Goal: Transaction & Acquisition: Book appointment/travel/reservation

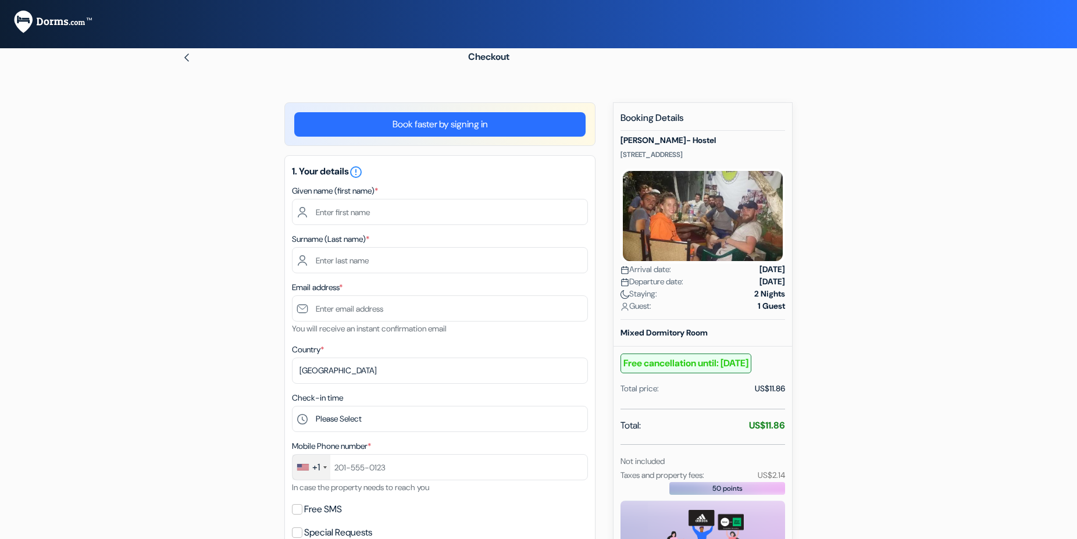
select select "ir"
click at [324, 472] on div "+1" at bounding box center [311, 467] width 38 height 25
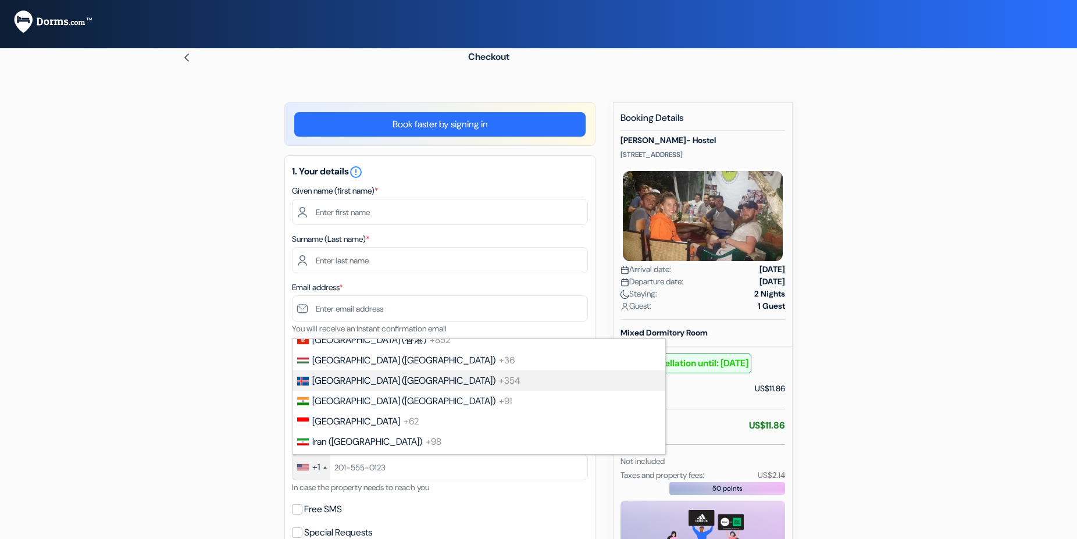
scroll to position [2114, 0]
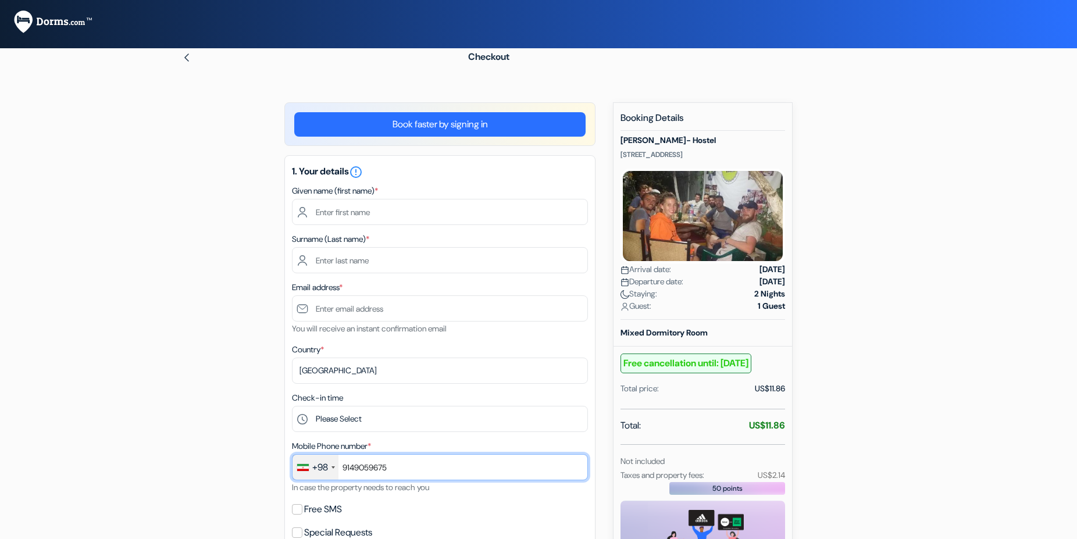
type input "9149059675"
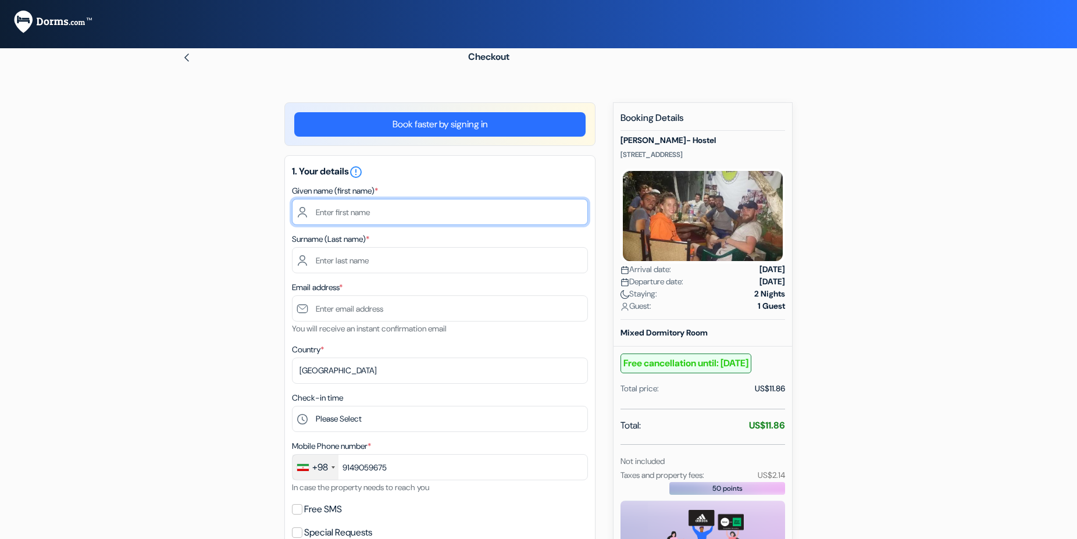
click at [383, 216] on input "text" at bounding box center [440, 212] width 296 height 26
type input "[PERSON_NAME]"
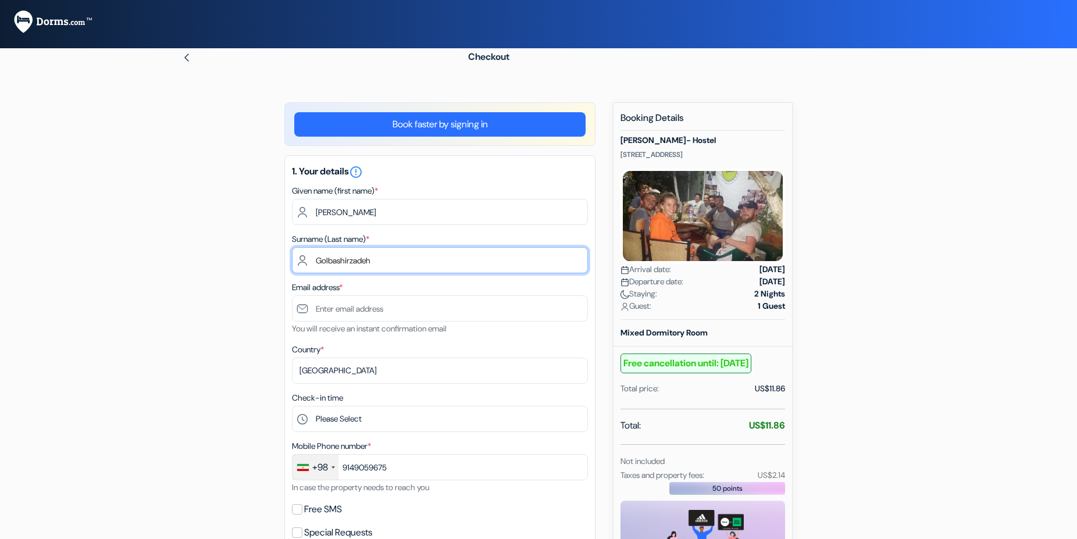
type input "Golbashirzadeh"
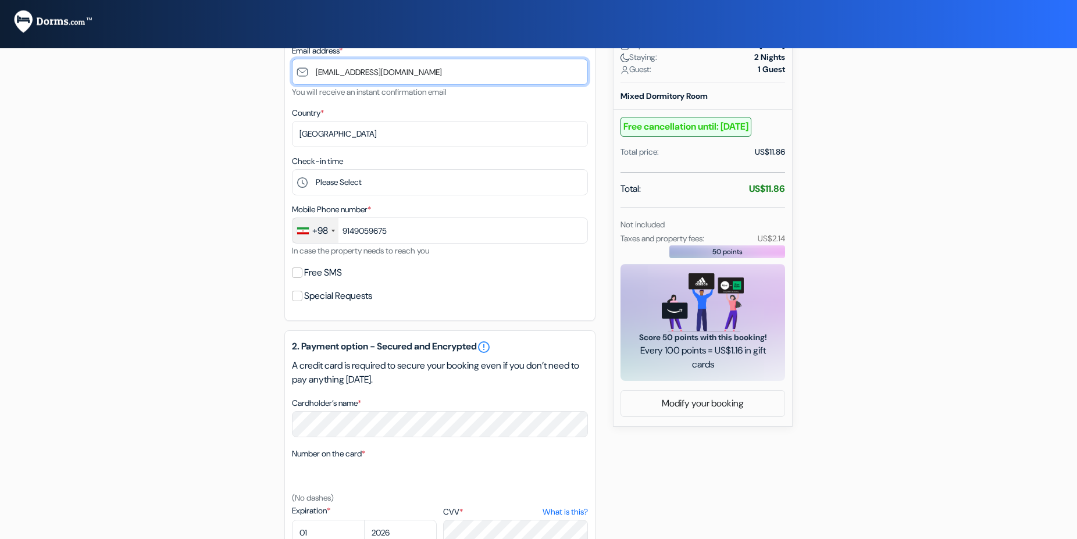
scroll to position [237, 0]
type input "[EMAIL_ADDRESS][DOMAIN_NAME]"
click at [298, 274] on input "Free SMS" at bounding box center [297, 272] width 10 height 10
checkbox input "true"
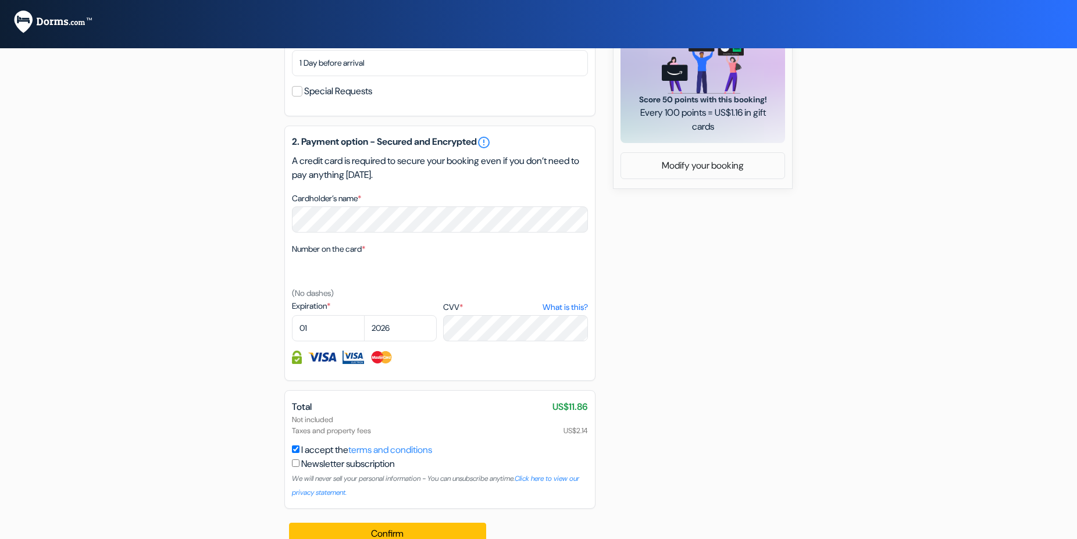
scroll to position [494, 0]
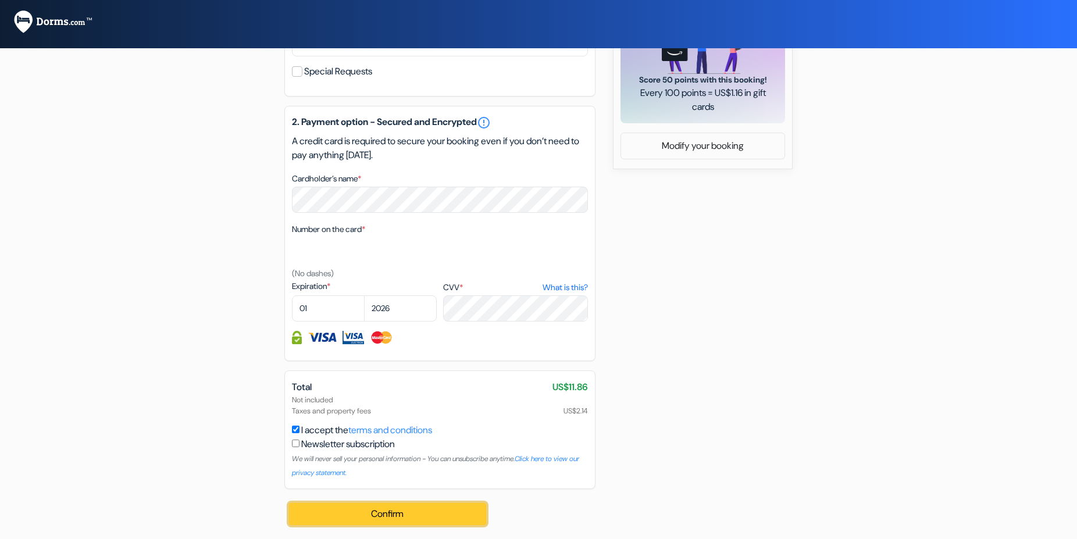
click at [360, 512] on button "Confirm Loading..." at bounding box center [387, 514] width 197 height 22
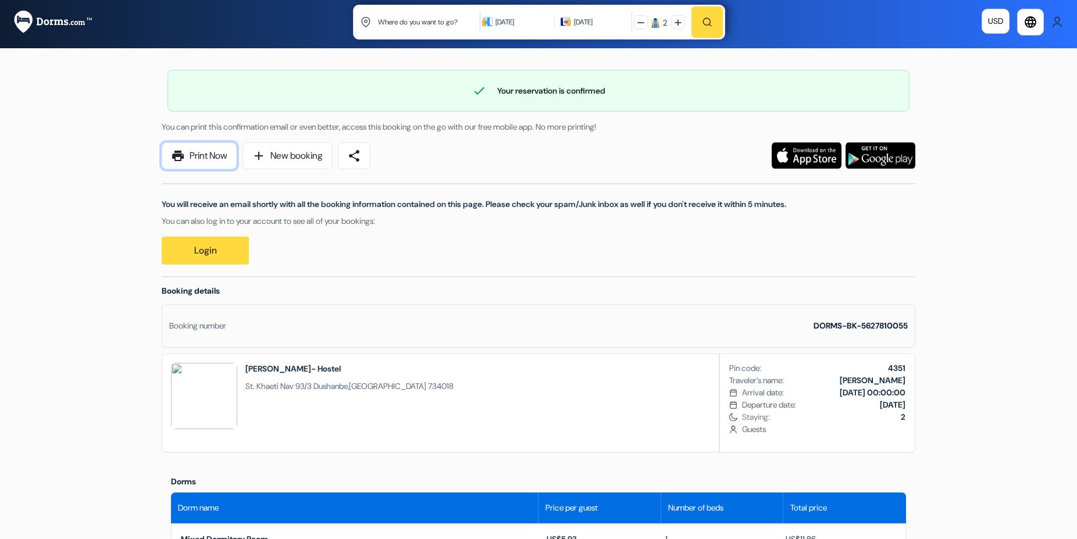
click at [201, 154] on link "print Print Now" at bounding box center [199, 155] width 75 height 27
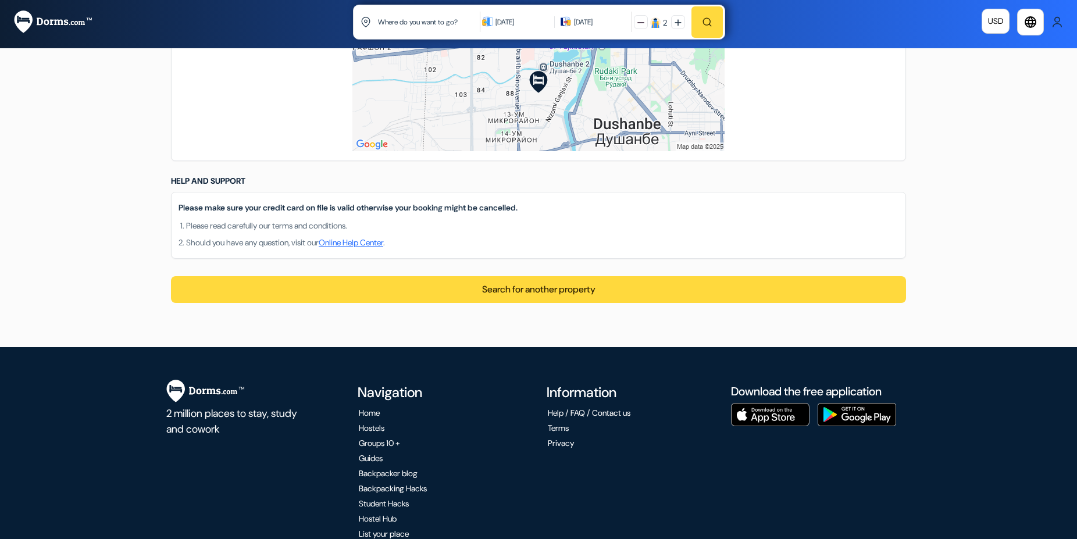
scroll to position [837, 0]
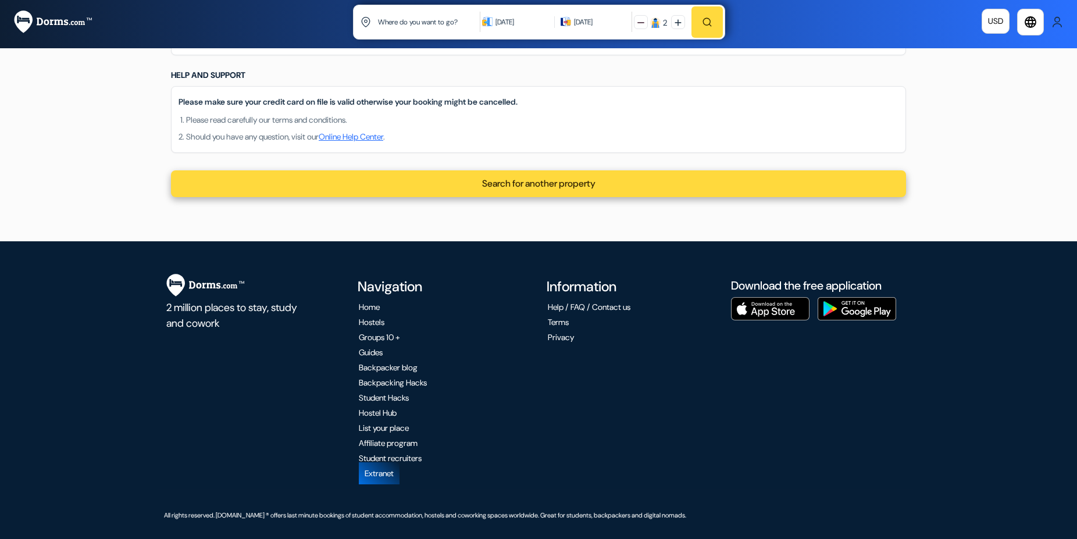
click at [517, 182] on span "Search for another property" at bounding box center [538, 183] width 113 height 12
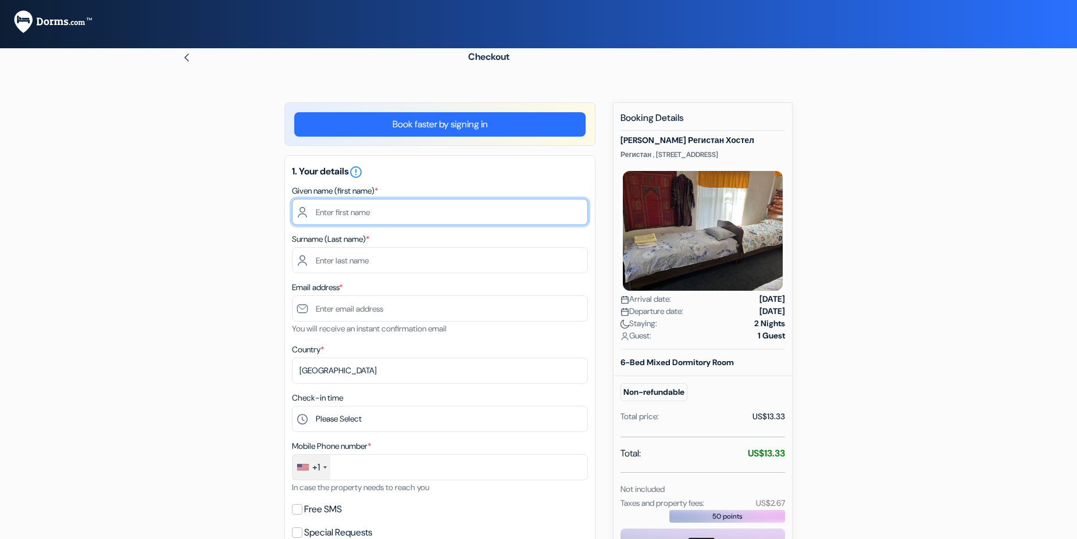
click at [358, 212] on input "text" at bounding box center [440, 212] width 296 height 26
type input "[PERSON_NAME]"
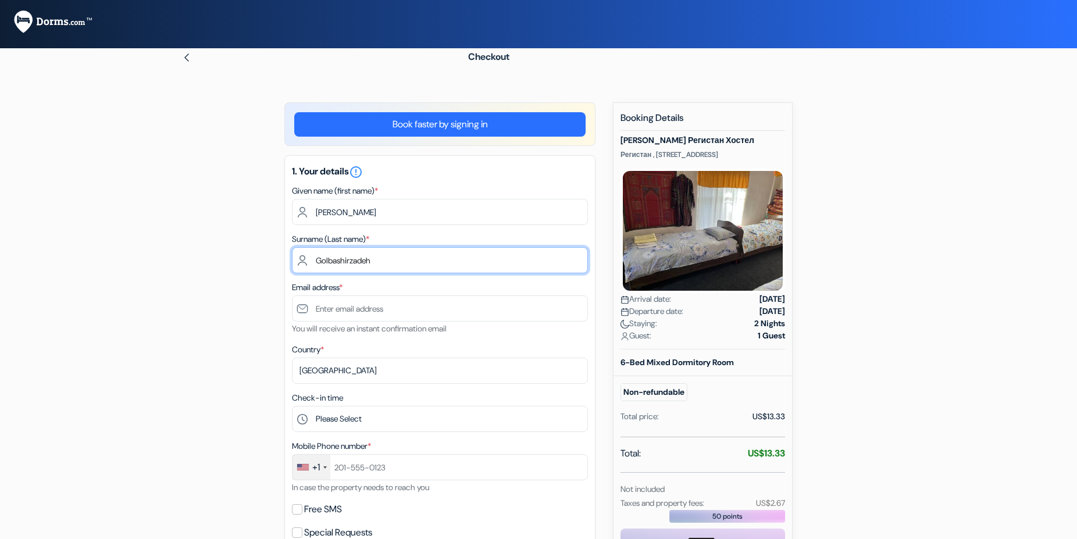
type input "Golbashirzadeh"
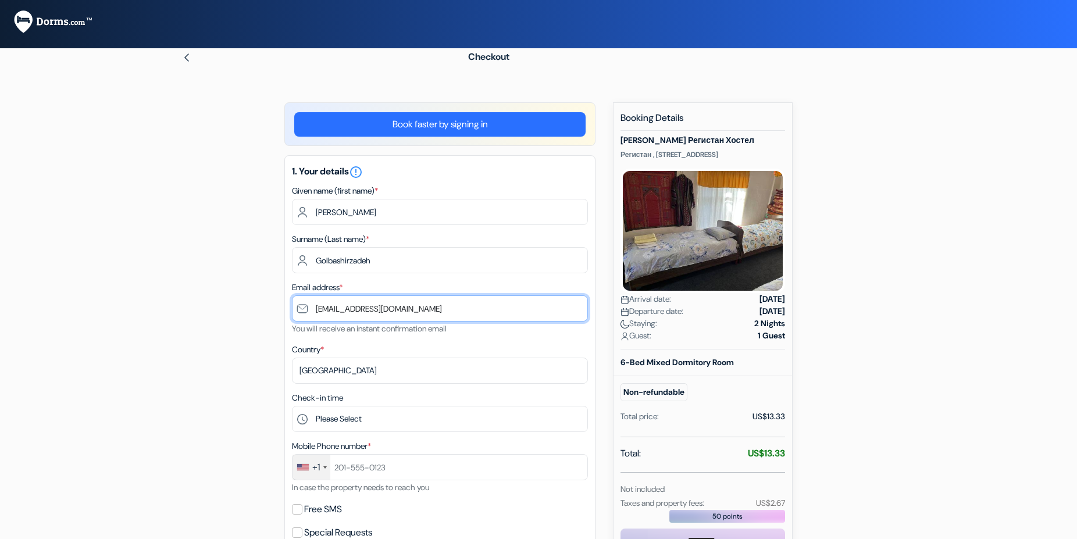
type input "[EMAIL_ADDRESS][DOMAIN_NAME]"
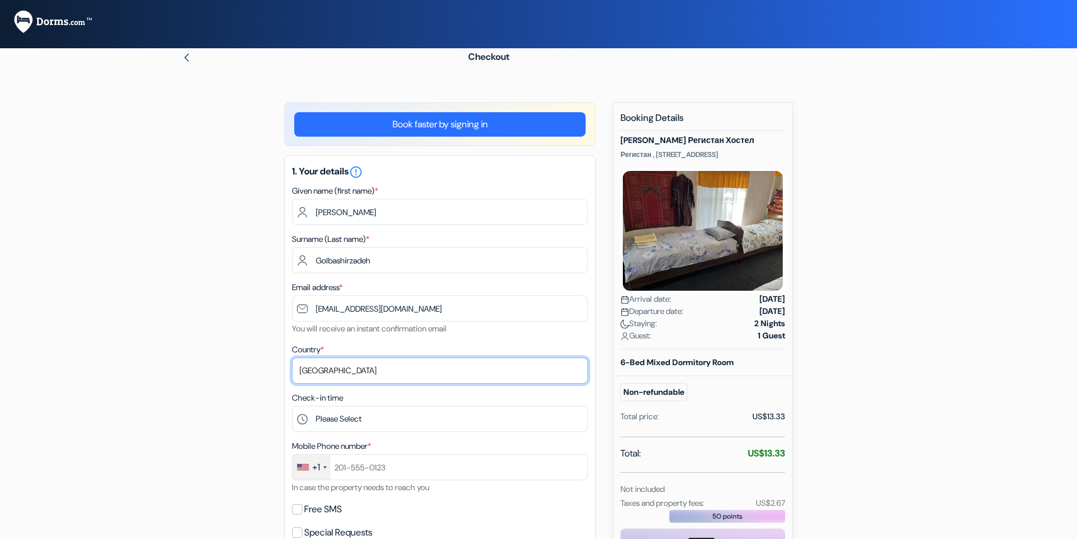
select select "ir"
click at [310, 465] on div "+1" at bounding box center [311, 467] width 38 height 25
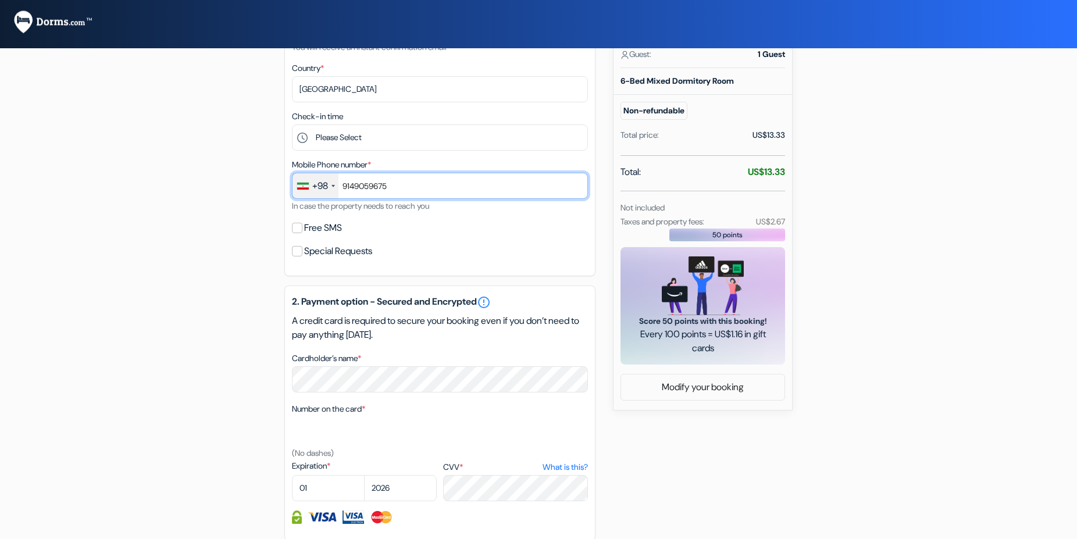
scroll to position [297, 0]
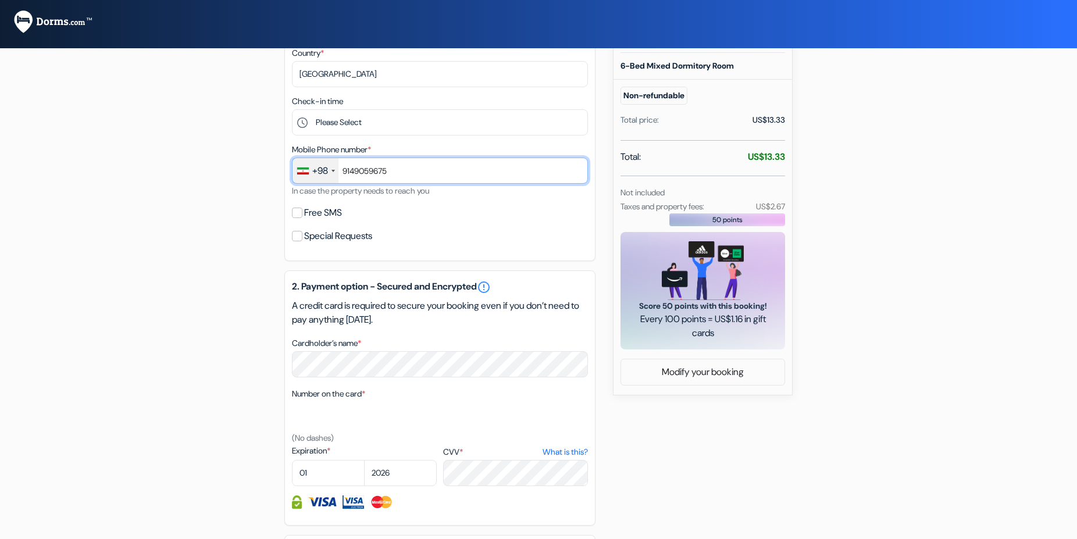
type input "9149059675"
click at [503, 499] on div at bounding box center [440, 501] width 296 height 13
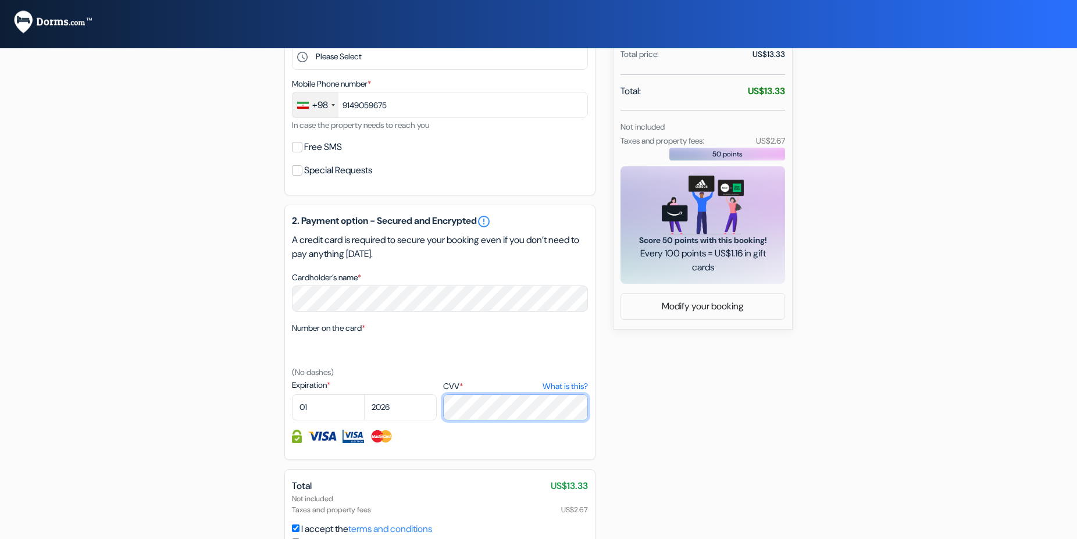
scroll to position [461, 0]
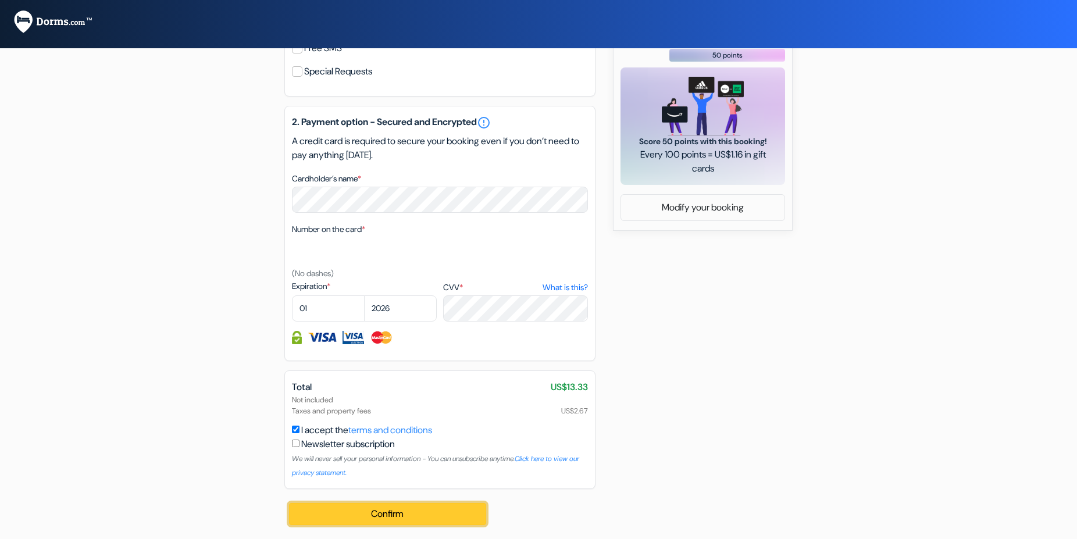
click at [384, 513] on button "Confirm Loading..." at bounding box center [387, 514] width 197 height 22
click at [407, 517] on button "Confirm Loading..." at bounding box center [387, 514] width 197 height 22
click at [441, 513] on button "Confirm Loading..." at bounding box center [387, 514] width 197 height 22
click at [441, 513] on div "Confirm Loading... Processing request ..." at bounding box center [388, 515] width 208 height 52
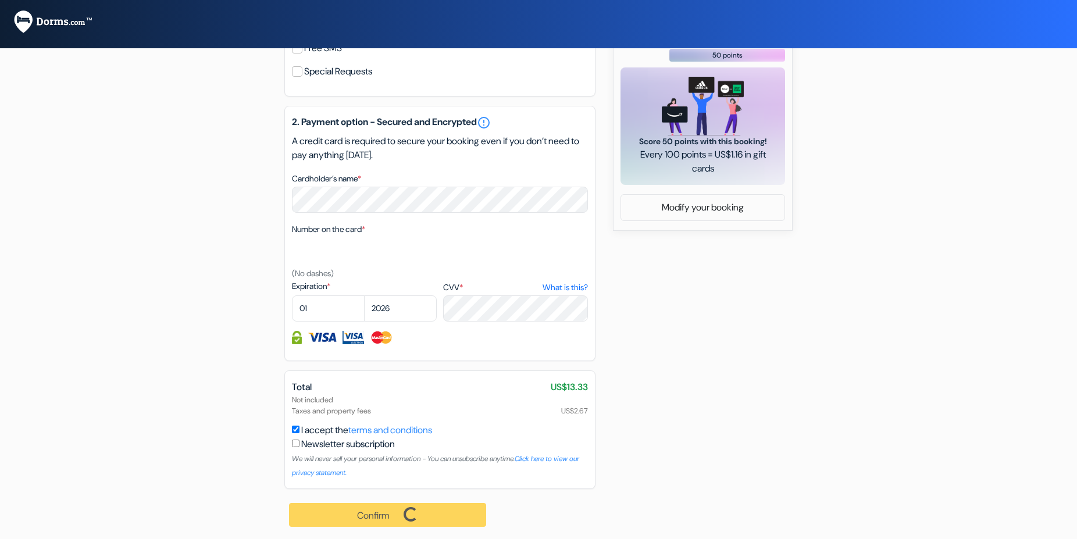
click at [441, 513] on div "Confirm Loading... Processing request ..." at bounding box center [388, 515] width 208 height 52
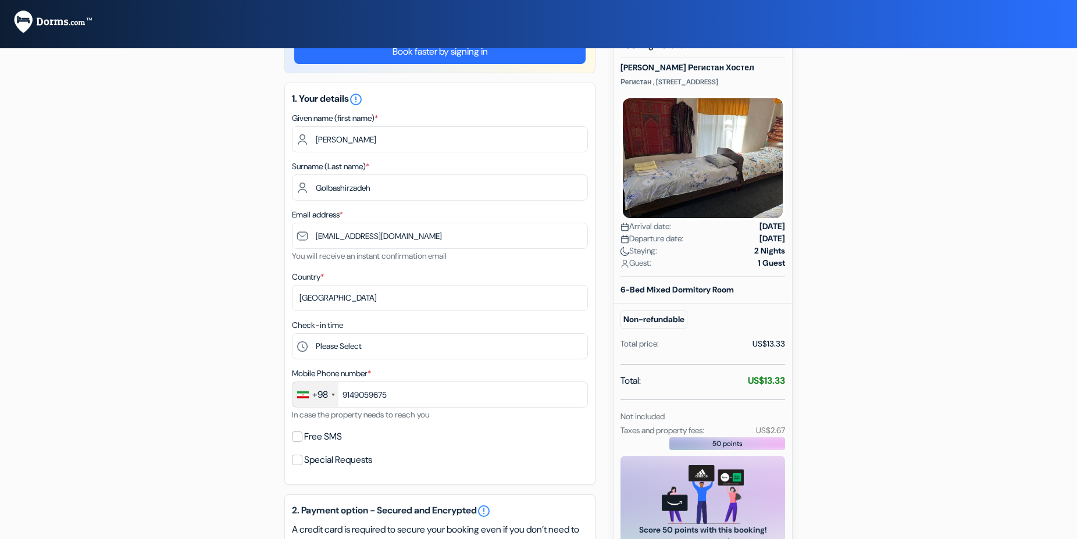
scroll to position [0, 0]
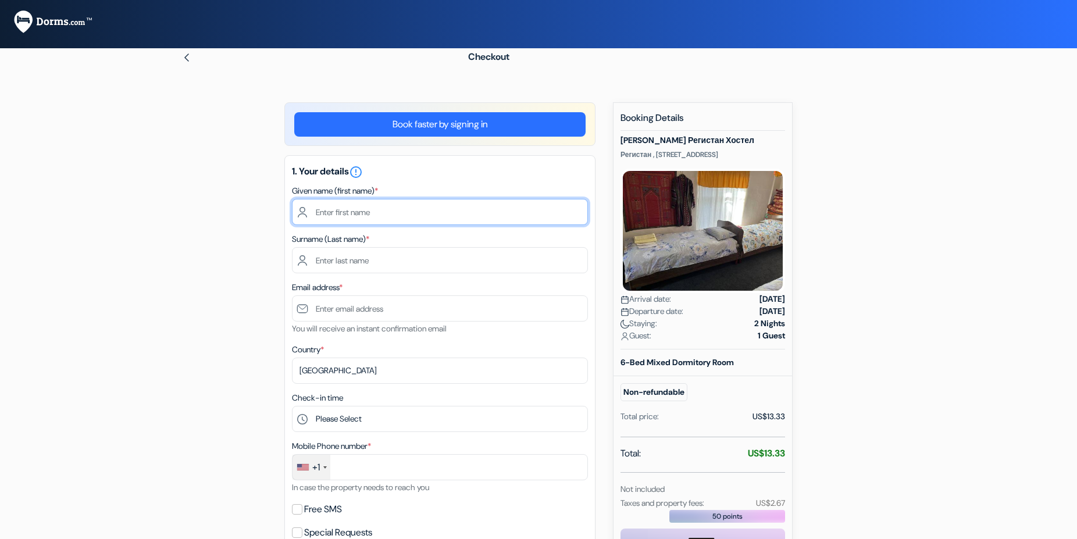
click at [359, 215] on input "text" at bounding box center [440, 212] width 296 height 26
type input "[PERSON_NAME]"
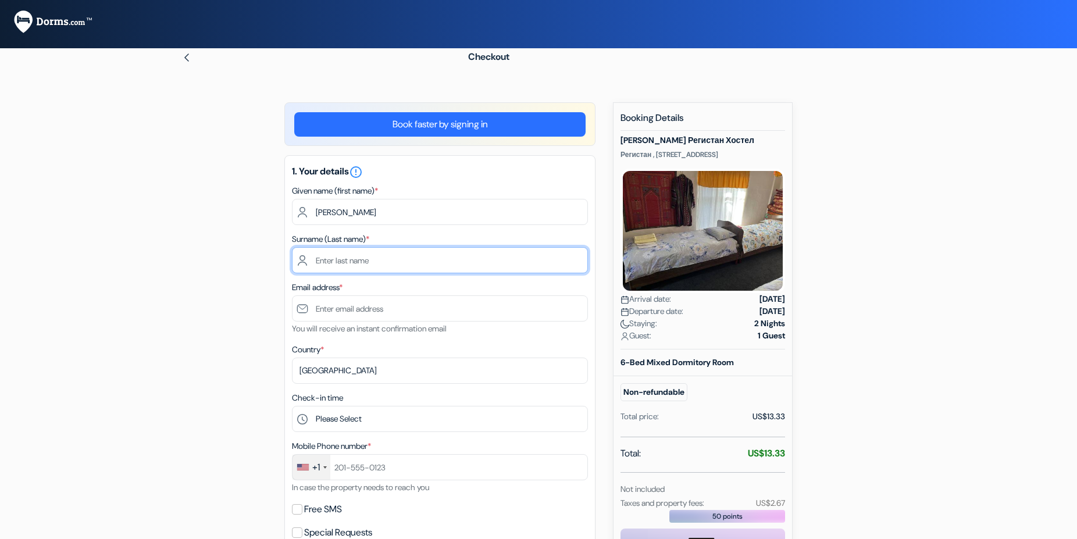
click at [370, 260] on input "text" at bounding box center [440, 260] width 296 height 26
type input "Golbashirzadeh"
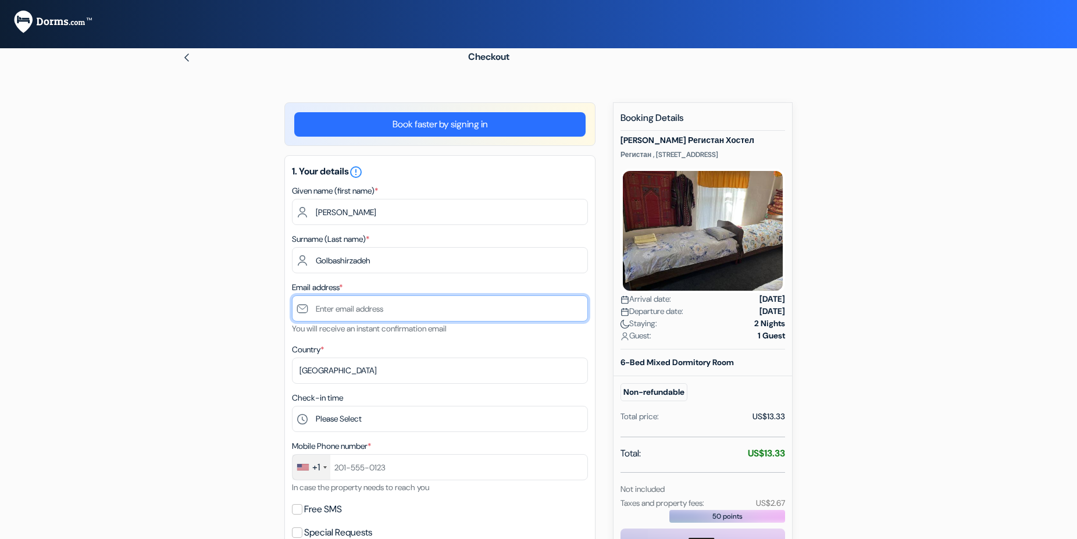
click at [376, 298] on input "text" at bounding box center [440, 308] width 296 height 26
click at [377, 303] on input "text" at bounding box center [440, 308] width 296 height 26
type input "[EMAIL_ADDRESS][DOMAIN_NAME]"
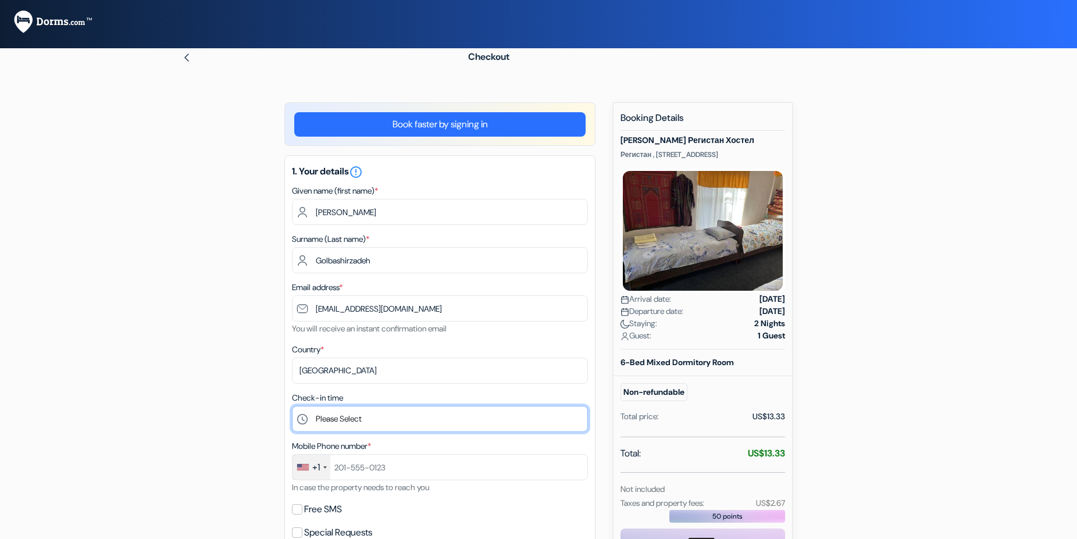
click at [292, 406] on select "Please Select 10:00 11:00 12:00 13:00 14:00 15:00 16:00 17:00 18:00 19:00 20:00…" at bounding box center [440, 419] width 296 height 26
click at [381, 422] on select "Please Select 10:00 11:00 12:00 13:00 14:00 15:00 16:00 17:00 18:00 19:00 20:00…" at bounding box center [440, 419] width 296 height 26
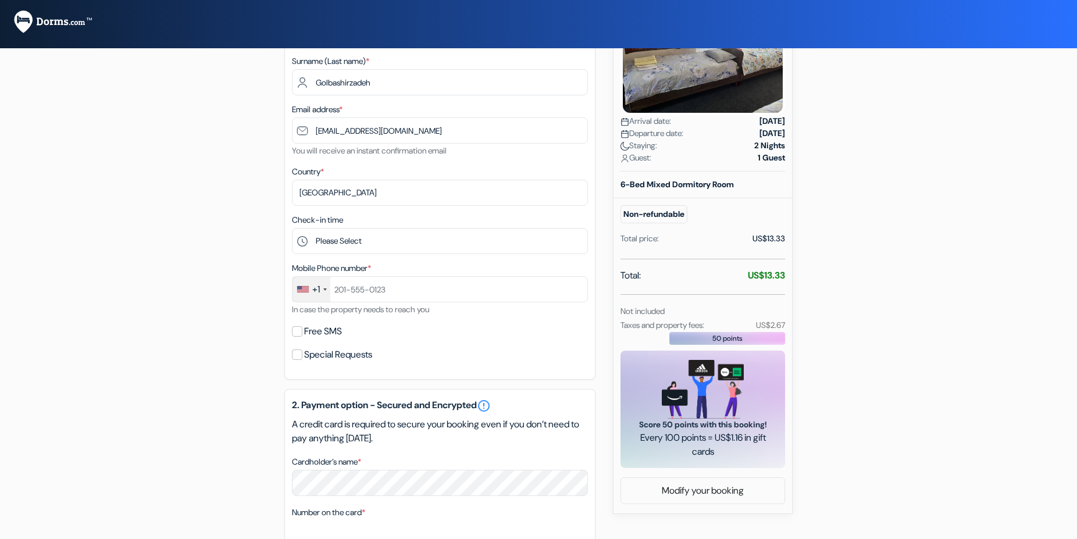
click at [320, 292] on div "+1" at bounding box center [311, 289] width 38 height 25
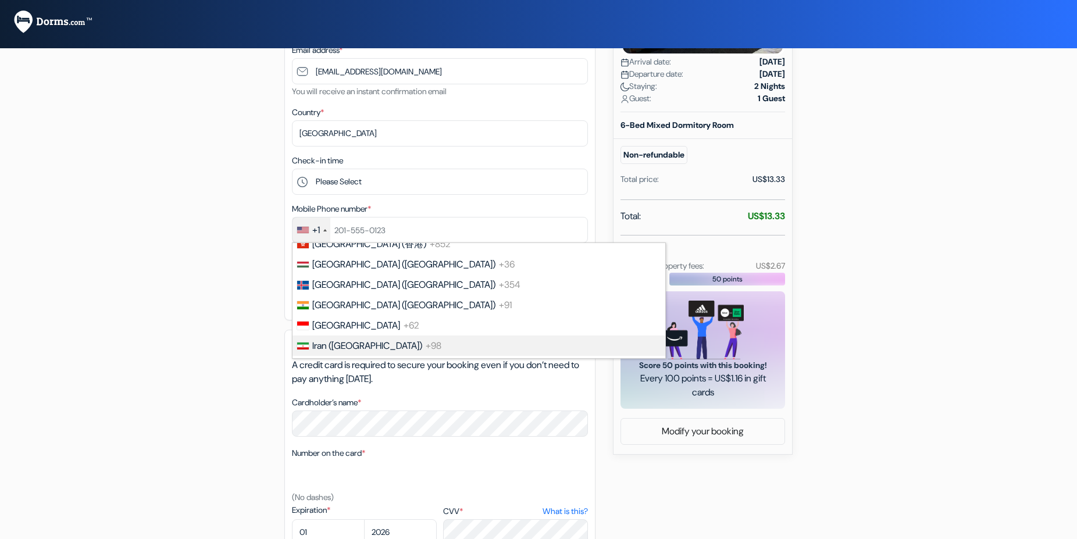
scroll to position [2114, 0]
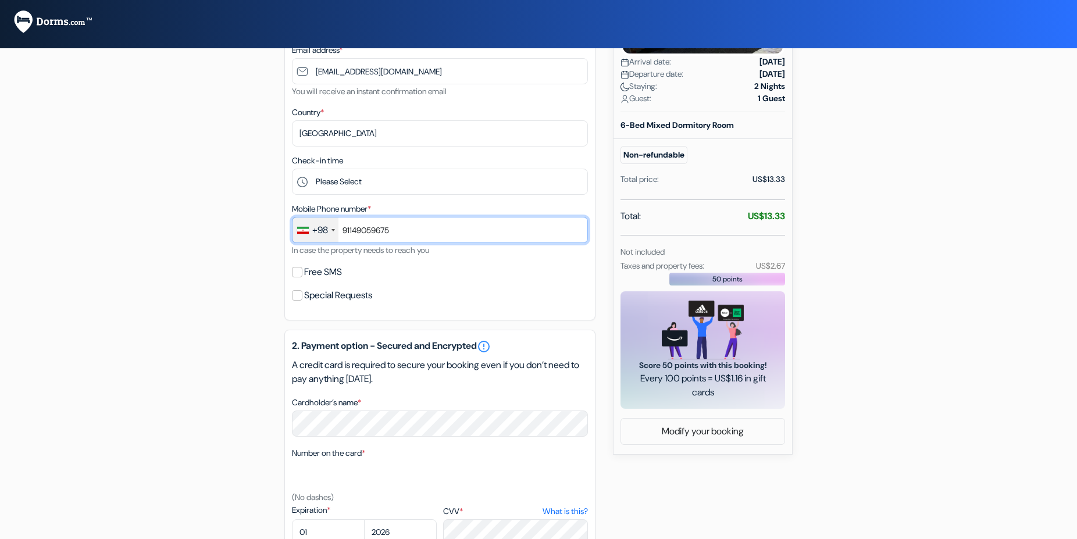
click at [351, 227] on input "91149059675" at bounding box center [440, 230] width 296 height 26
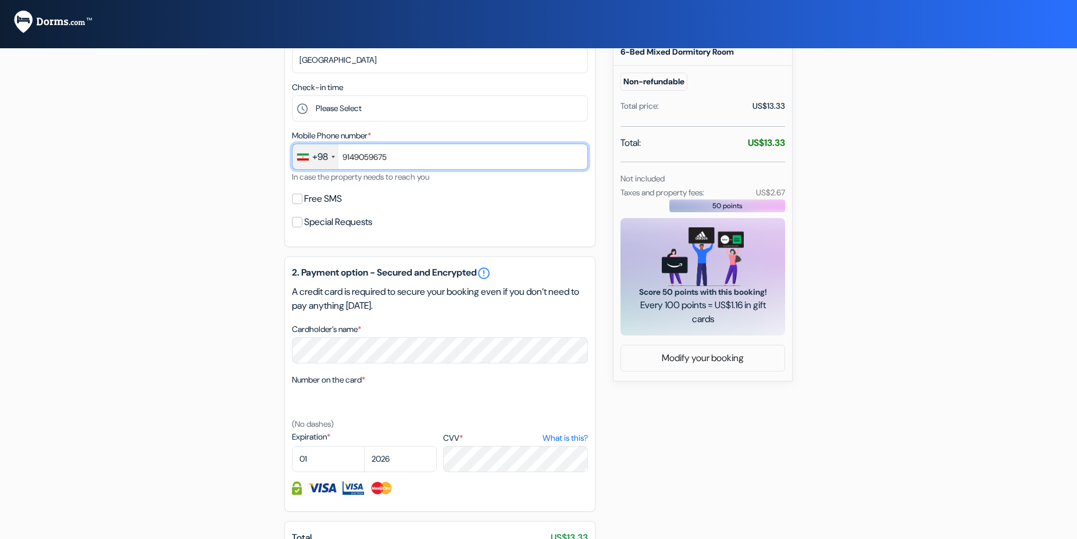
scroll to position [356, 0]
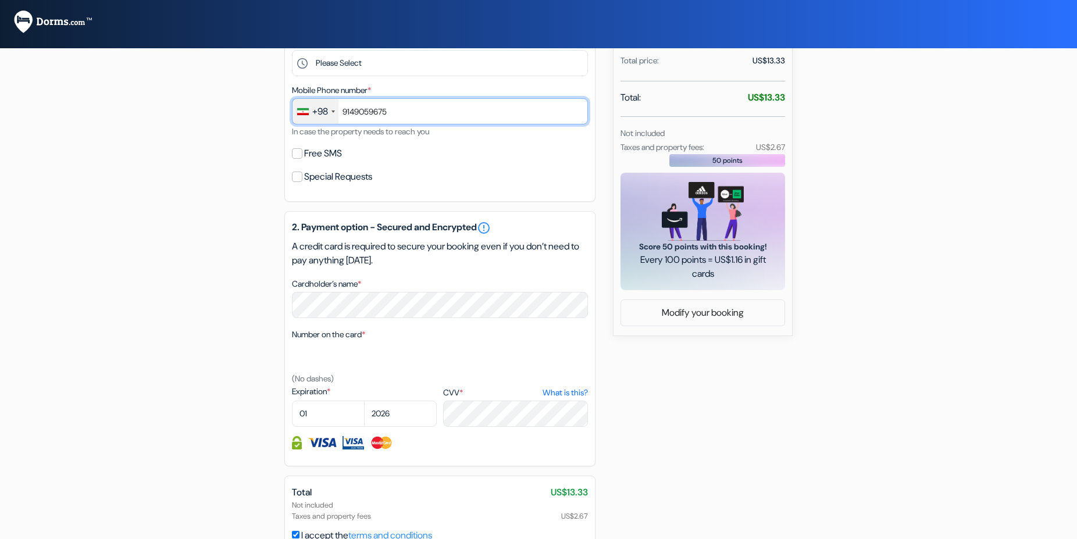
type input "9149059675"
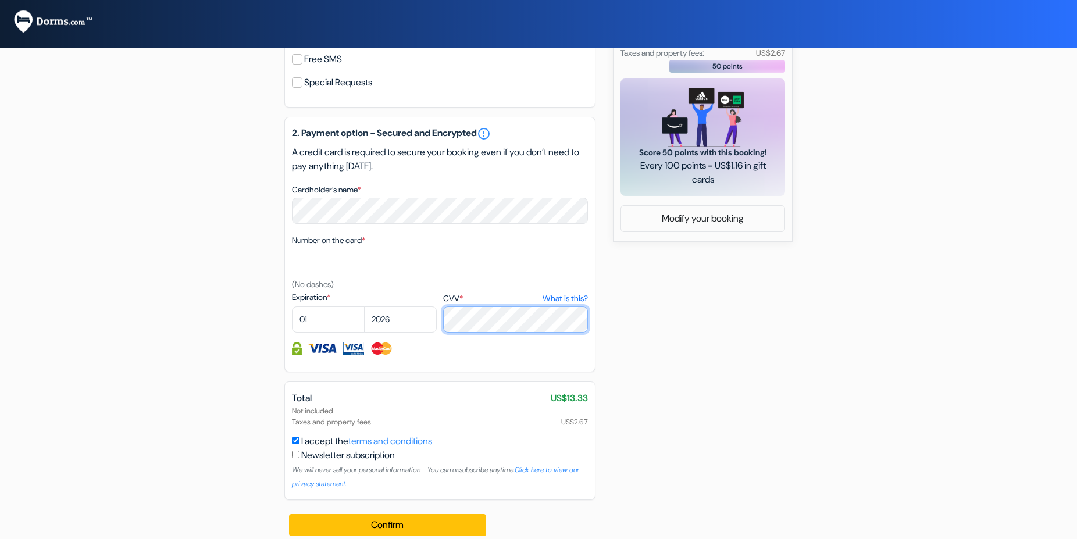
scroll to position [461, 0]
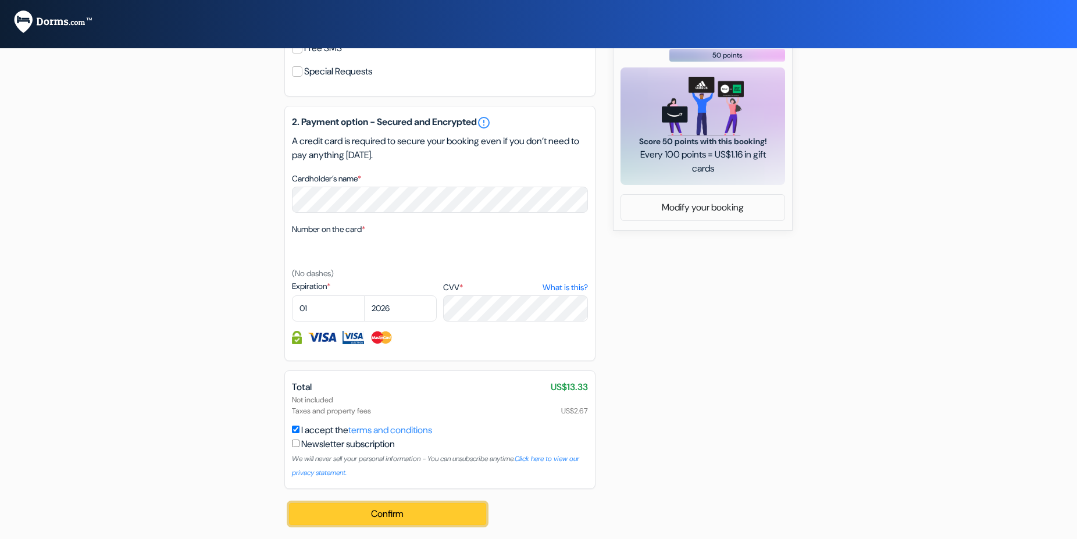
click at [398, 513] on button "Confirm Loading..." at bounding box center [387, 514] width 197 height 22
click at [753, 338] on div "add_box Тасмин Мехр Регистан Хостел Регистан , Пенджикентская 5, улица Вобкент …" at bounding box center [538, 90] width 767 height 898
click at [419, 513] on button "Confirm Loading..." at bounding box center [387, 514] width 197 height 22
click at [364, 295] on select "2025 2026 2027 2028 2029 2030 2031 2032 2033 2034 2035 2036 2037 2038 2039 2040…" at bounding box center [400, 308] width 73 height 26
click at [383, 308] on select "2025 2026 2027 2028 2029 2030 2031 2032 2033 2034 2035 2036 2037 2038 2039 2040…" at bounding box center [400, 308] width 73 height 26
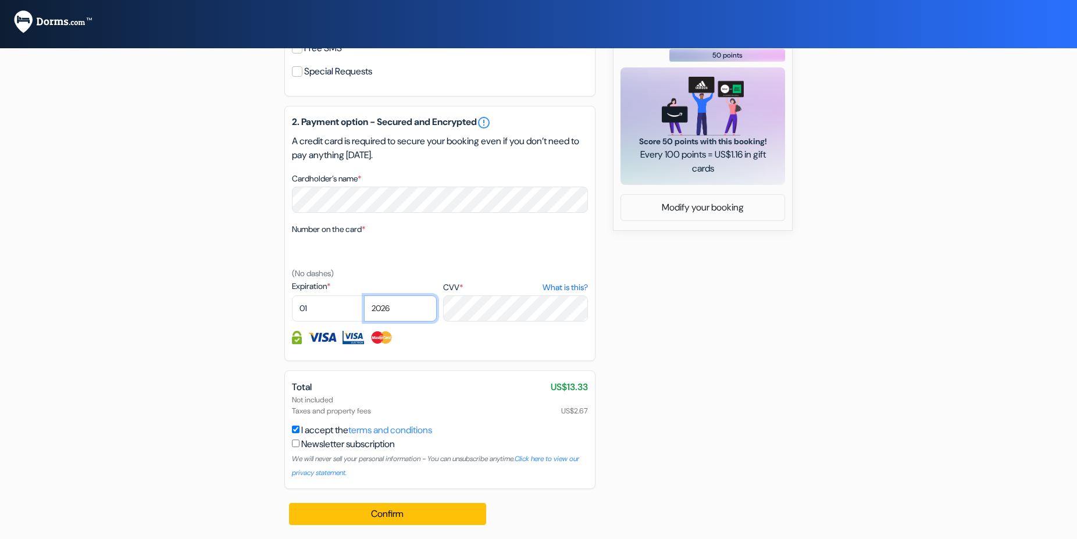
click at [364, 295] on select "2025 2026 2027 2028 2029 2030 2031 2032 2033 2034 2035 2036 2037 2038 2039 2040…" at bounding box center [400, 308] width 73 height 26
select select "2029"
click option "2029" at bounding box center [0, 0] width 0 height 0
click at [449, 518] on button "Confirm Loading..." at bounding box center [387, 514] width 197 height 22
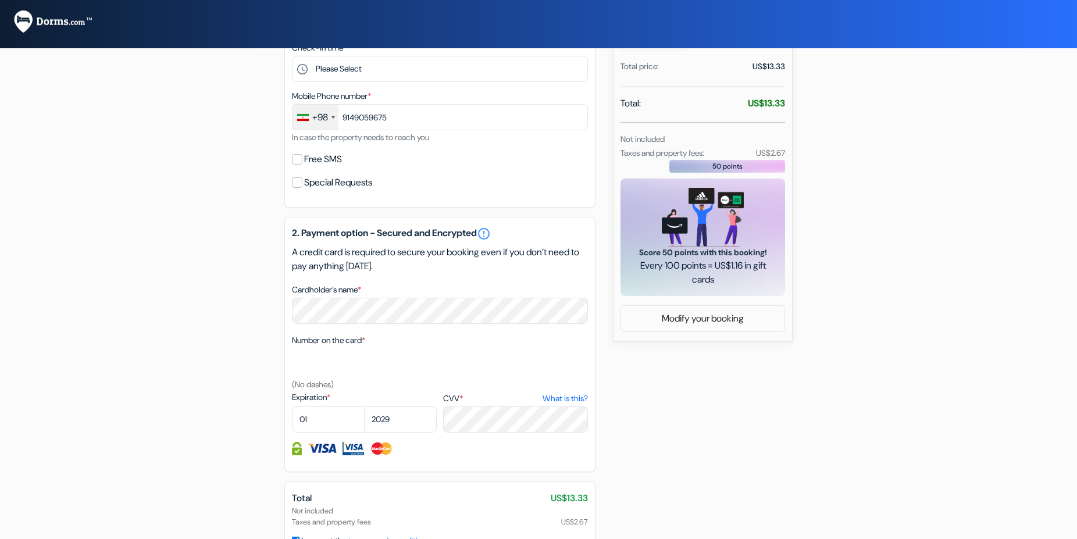
scroll to position [342, 0]
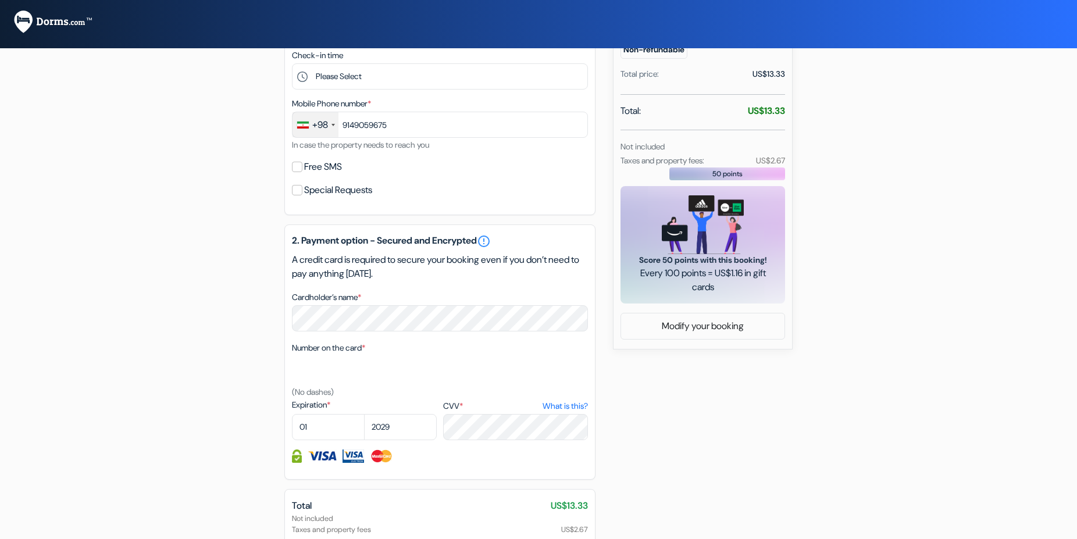
click at [697, 436] on div "add_box Тасмин Мехр Регистан Хостел Регистан , Пенджикентская 5, улица Вобкент …" at bounding box center [538, 209] width 767 height 898
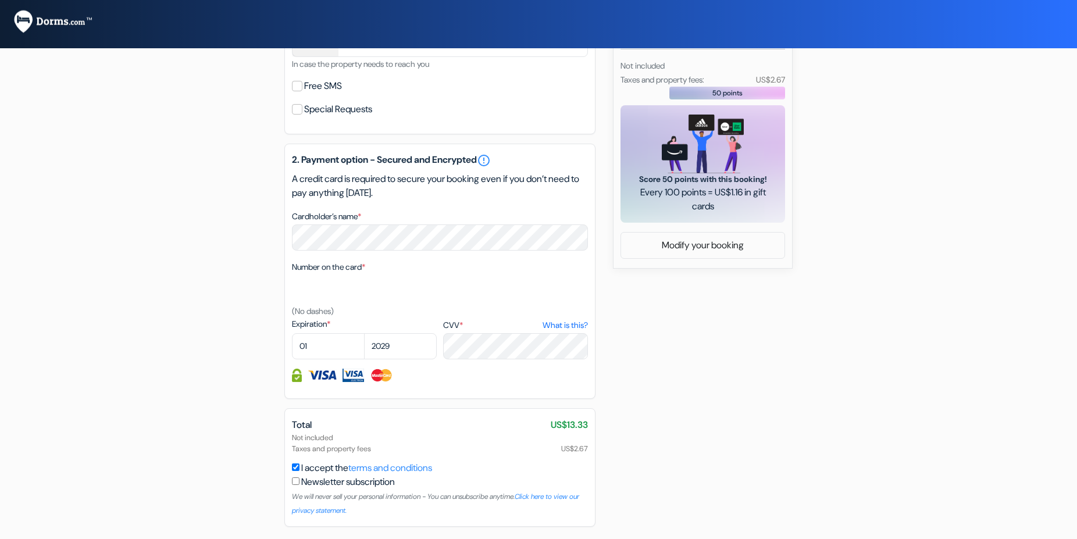
scroll to position [461, 0]
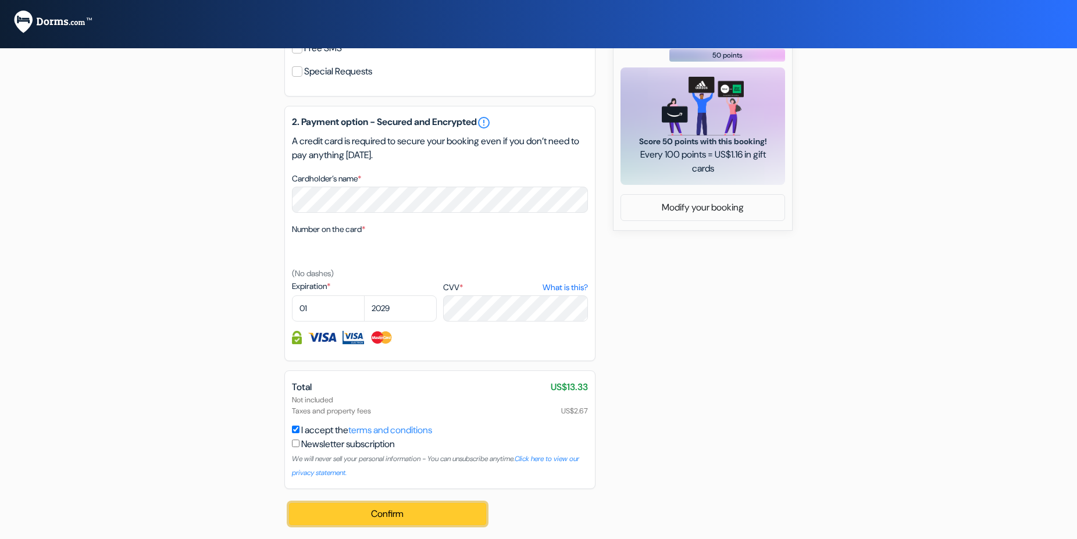
click at [399, 514] on button "Confirm Loading..." at bounding box center [387, 514] width 197 height 22
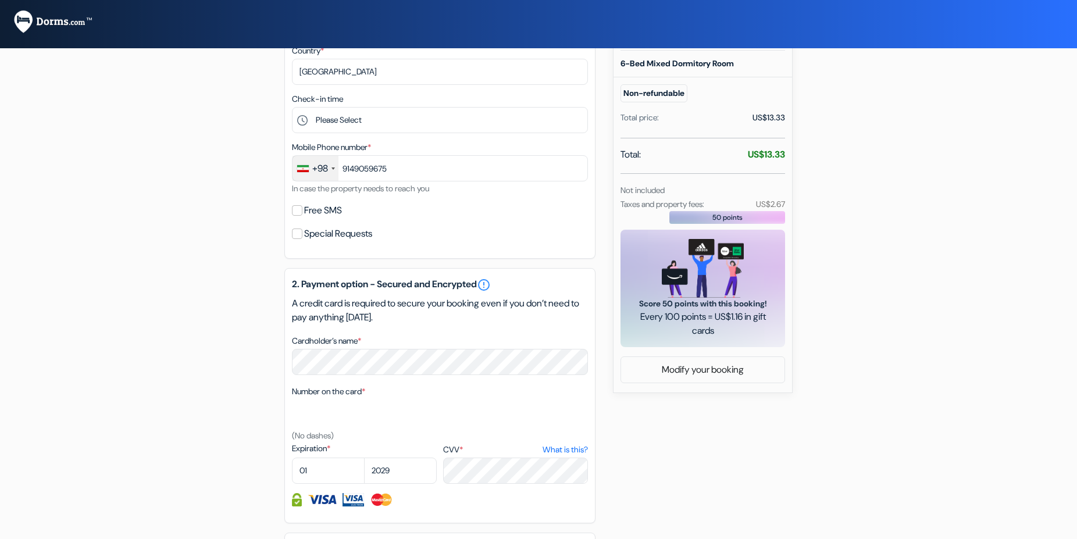
scroll to position [356, 0]
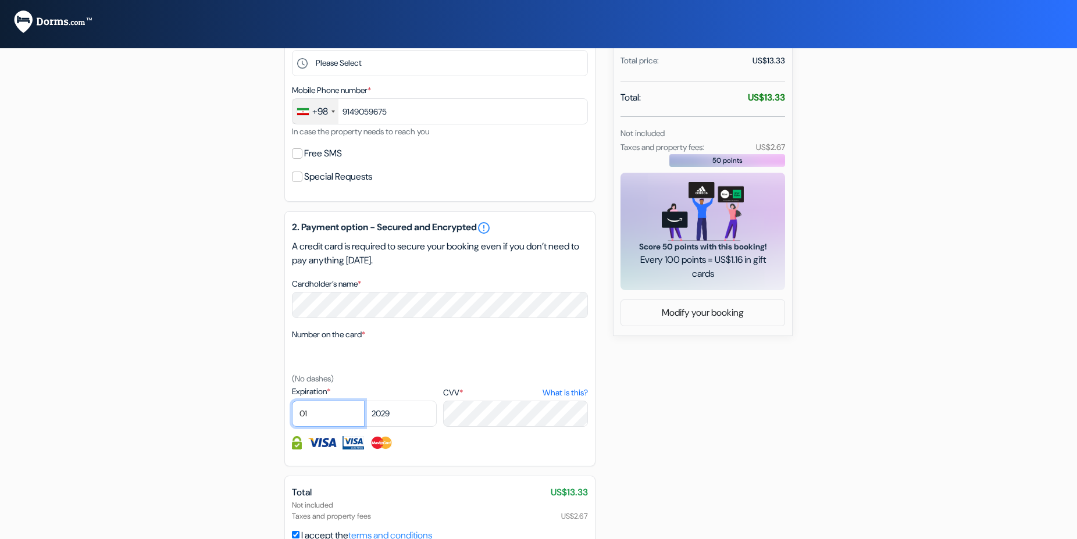
click at [292, 401] on select "01 02 03 04 05 06 07 08 09 10 11 12" at bounding box center [328, 414] width 73 height 26
select select "06"
click option "06" at bounding box center [0, 0] width 0 height 0
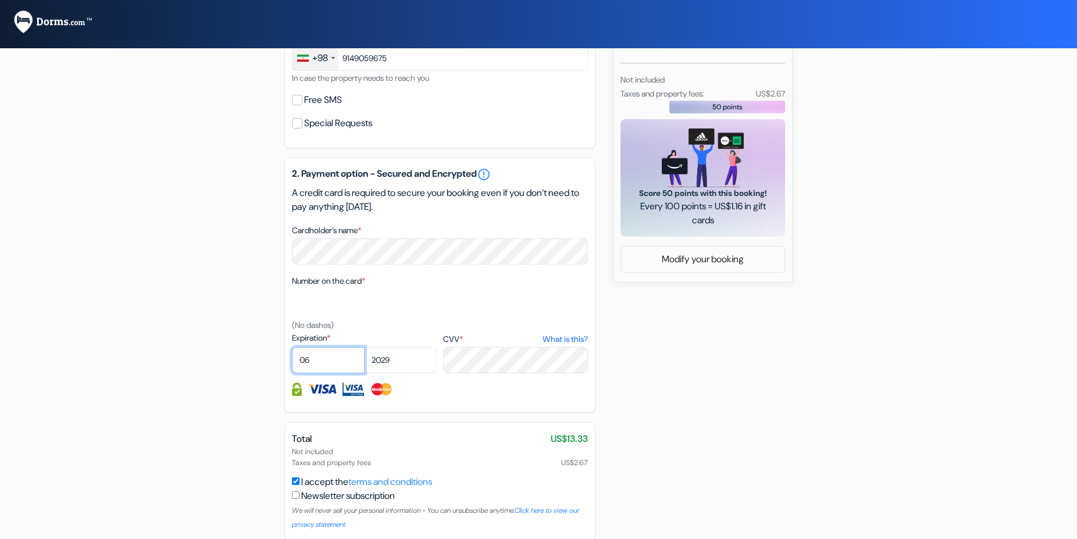
scroll to position [461, 0]
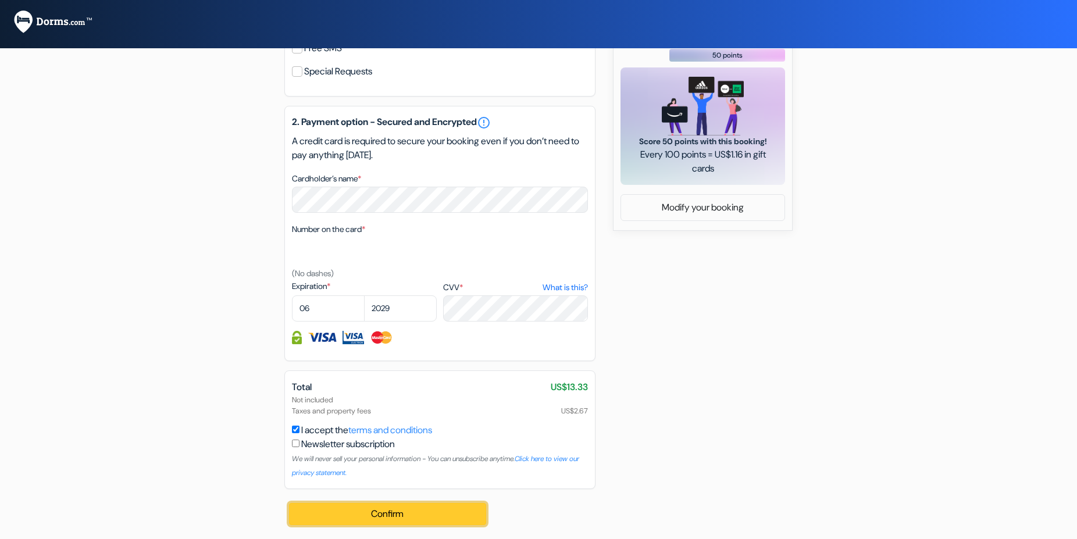
click at [368, 515] on button "Confirm Loading..." at bounding box center [387, 514] width 197 height 22
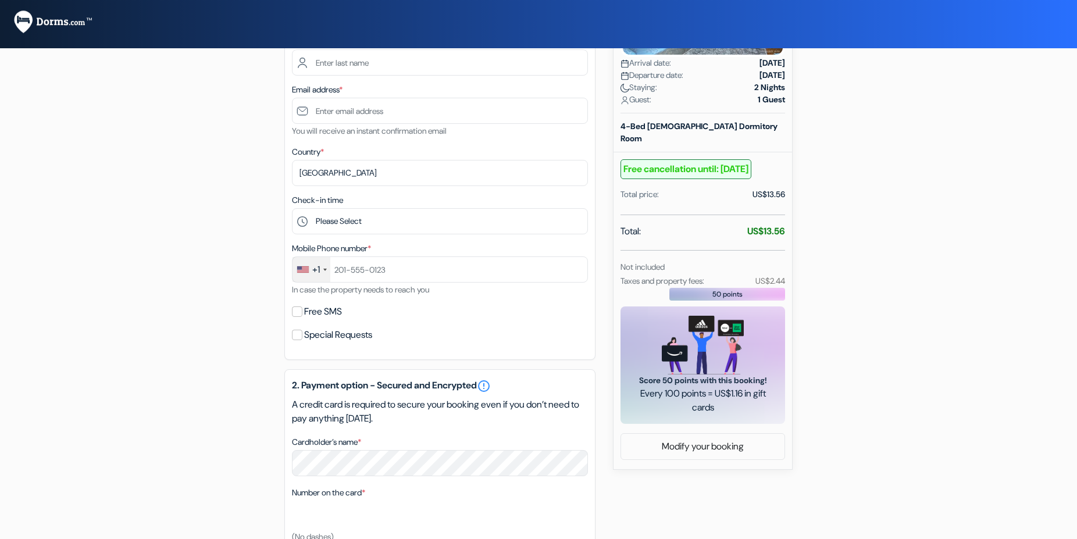
scroll to position [119, 0]
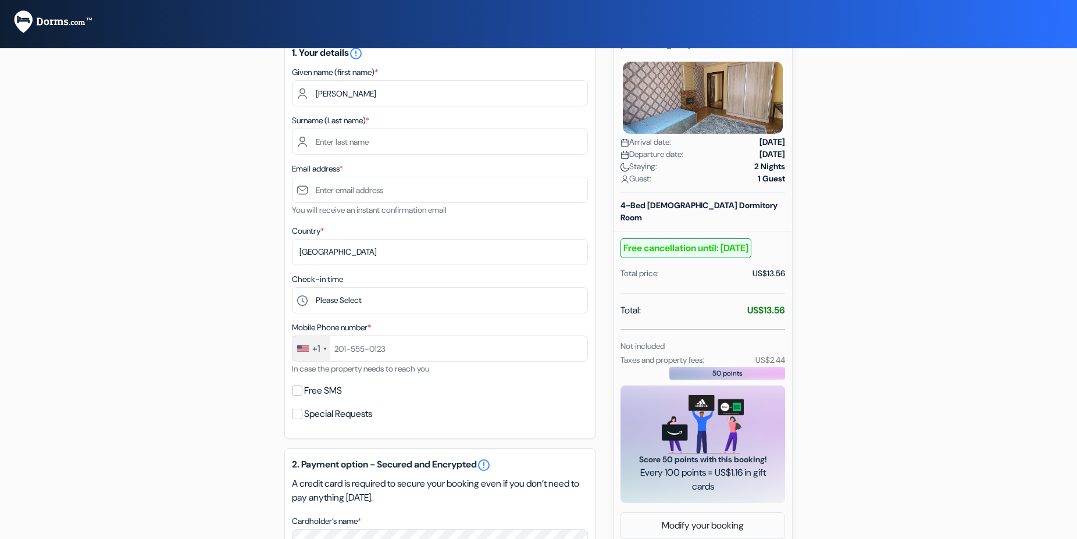
type input "[PERSON_NAME]"
click at [362, 145] on input "text" at bounding box center [440, 141] width 296 height 26
type input "Golbashirzadeh"
click at [359, 185] on input "text" at bounding box center [440, 190] width 296 height 26
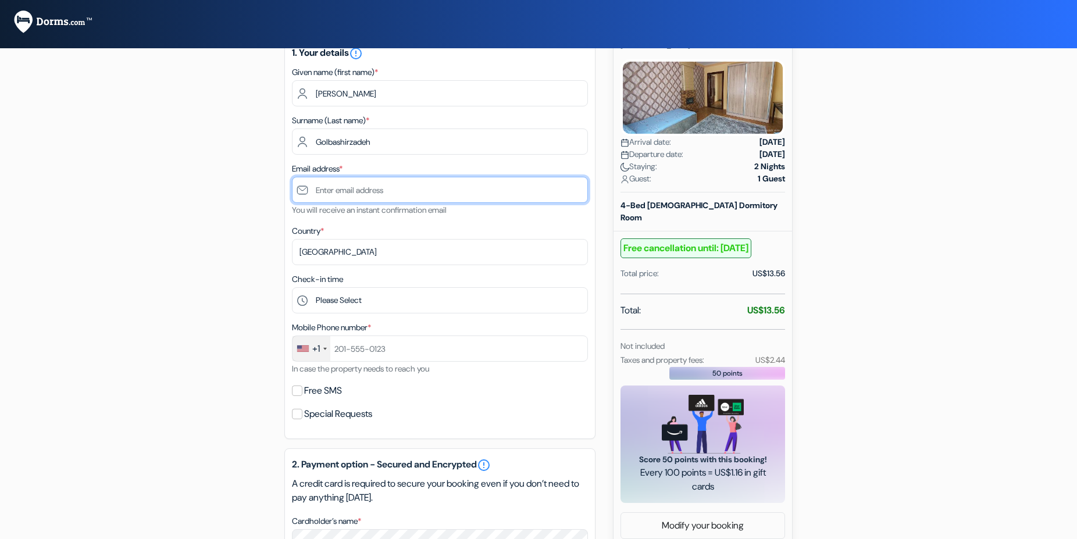
click at [359, 185] on input "text" at bounding box center [440, 190] width 296 height 26
type input "[EMAIL_ADDRESS][DOMAIN_NAME]"
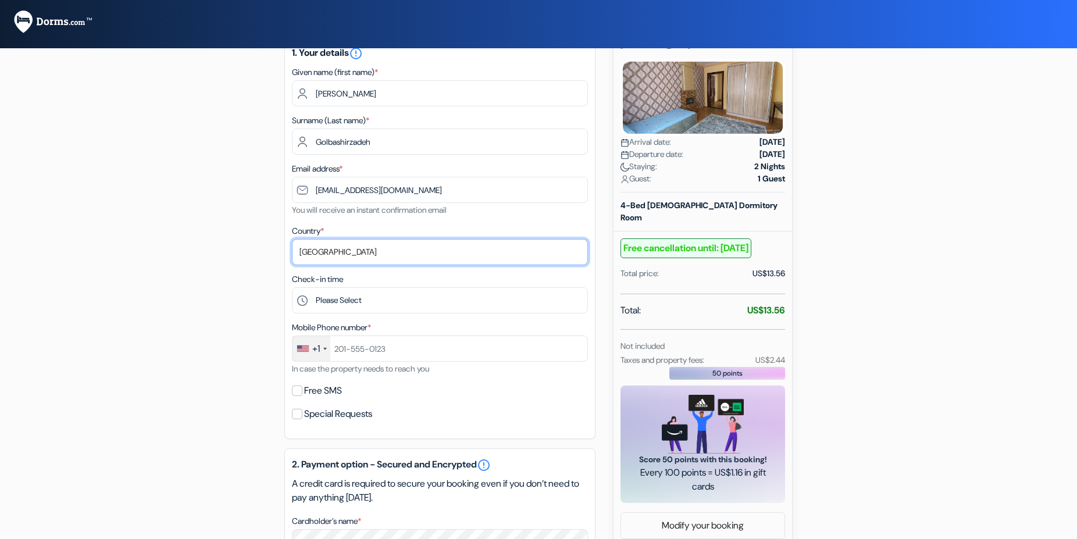
click at [292, 239] on select "Select country Abkhazia Afghanistan Albania Algeria American Samoa Andorra Ango…" at bounding box center [440, 252] width 296 height 26
select select "ir"
click at [324, 352] on div "+1" at bounding box center [311, 348] width 38 height 25
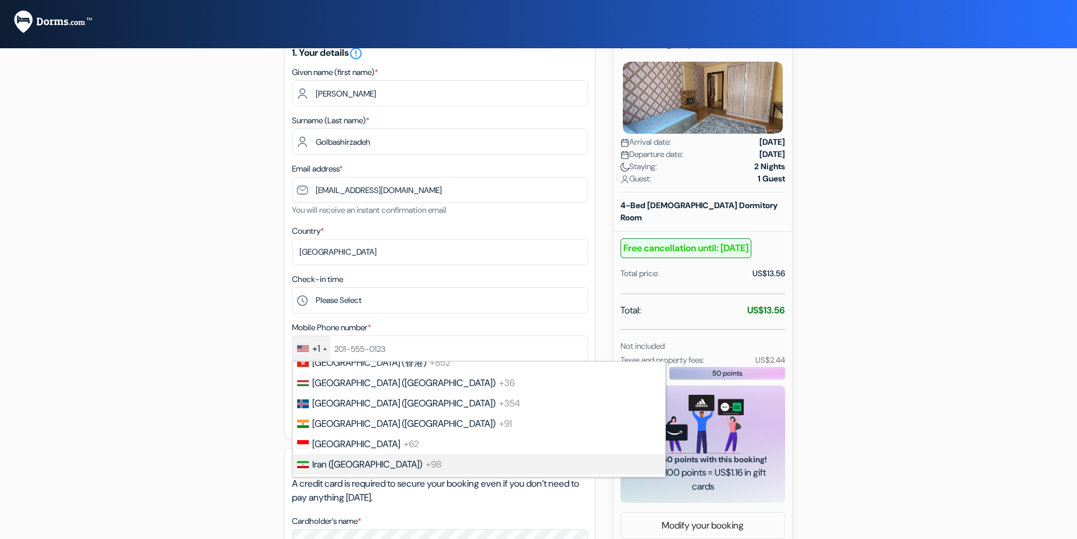
scroll to position [2114, 0]
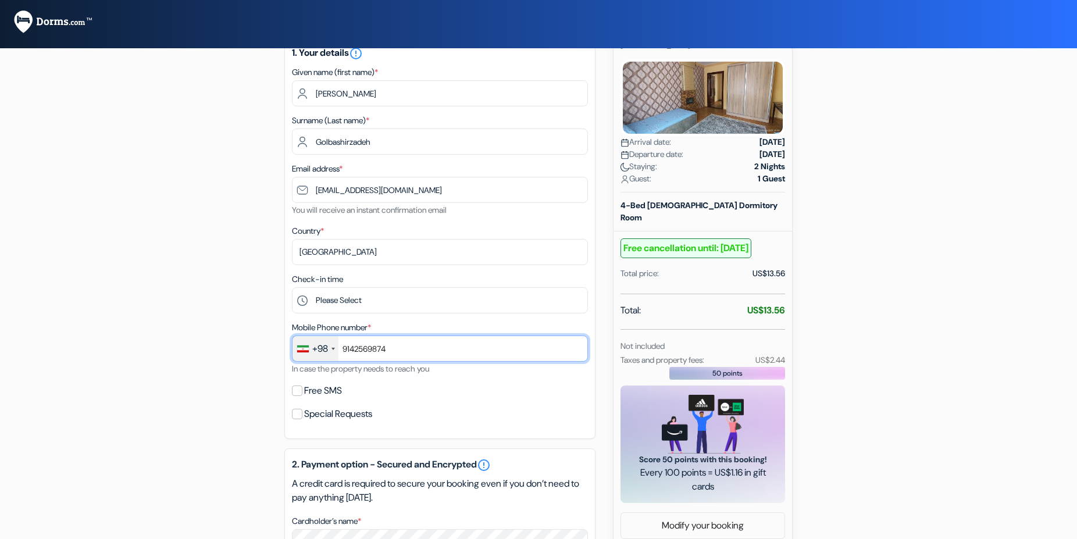
type input "9142569874"
click at [325, 390] on label "Free SMS" at bounding box center [323, 391] width 38 height 16
click at [302, 390] on input "Free SMS" at bounding box center [297, 390] width 10 height 10
checkbox input "true"
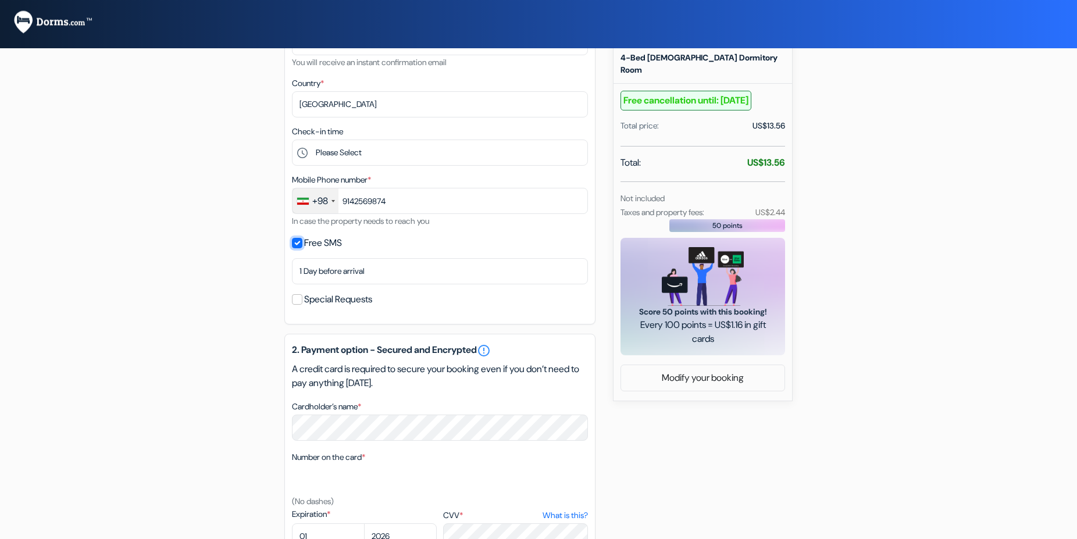
scroll to position [356, 0]
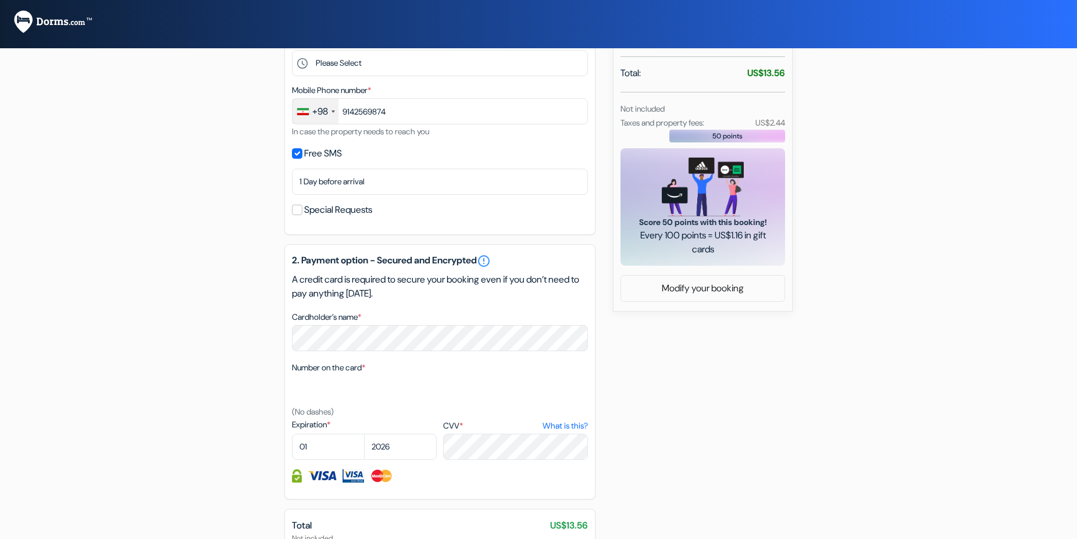
click at [808, 362] on div "add_box INJIR Hostel кӯчаи Мирзо Ризо, Dushanbe, Tajikistan Property Details X" at bounding box center [538, 212] width 767 height 931
click at [292, 434] on select "01 02 03 04 05 06 07 08 09 10 11 12" at bounding box center [328, 447] width 73 height 26
select select "06"
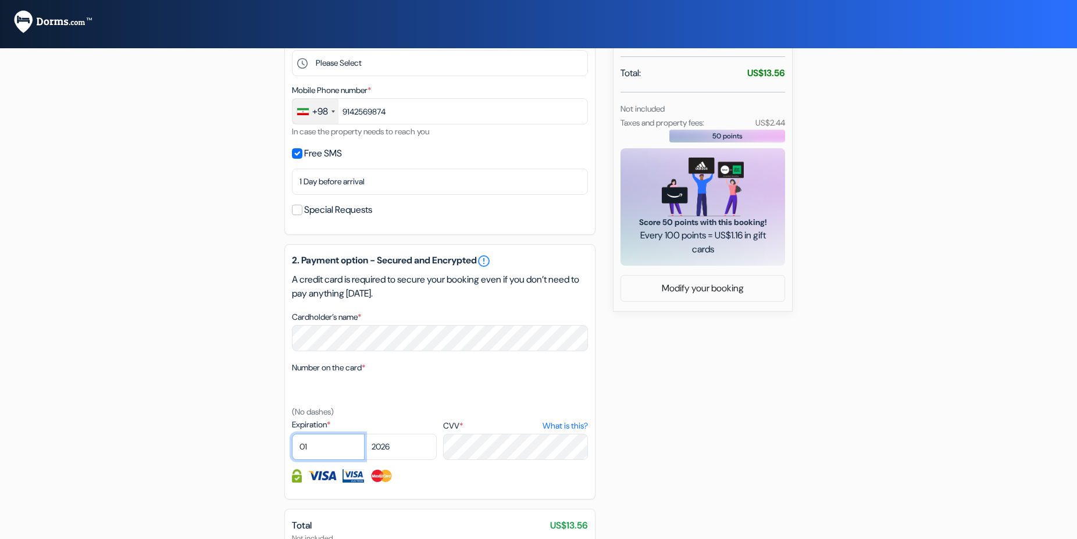
click option "06" at bounding box center [0, 0] width 0 height 0
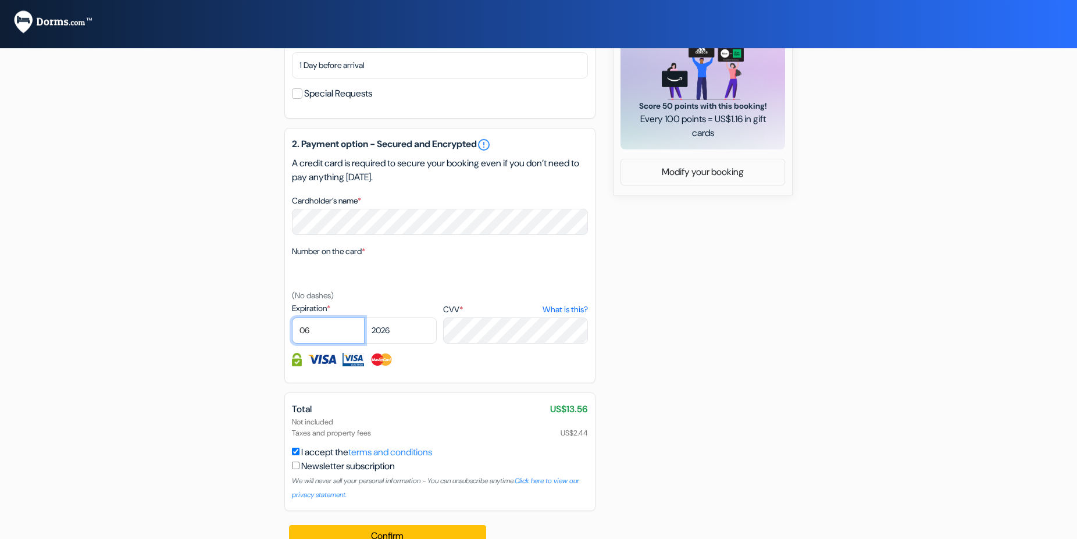
scroll to position [494, 0]
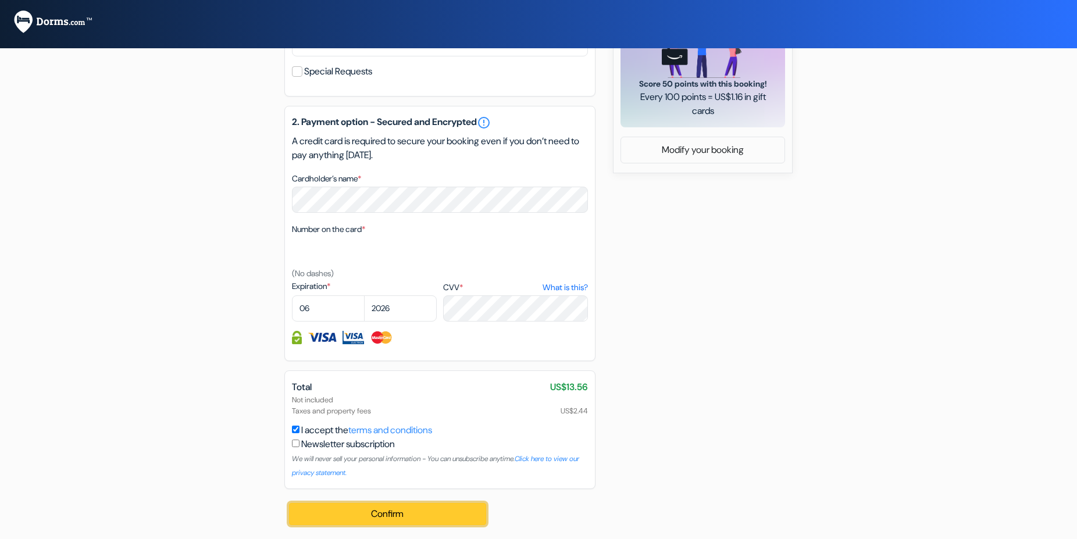
click at [381, 511] on button "Confirm Loading..." at bounding box center [387, 514] width 197 height 22
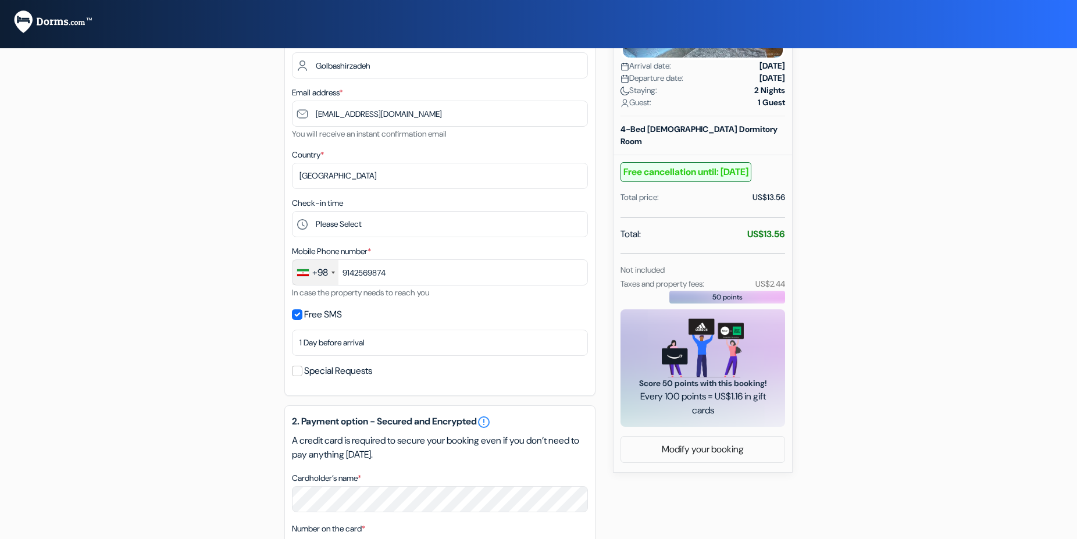
scroll to position [0, 0]
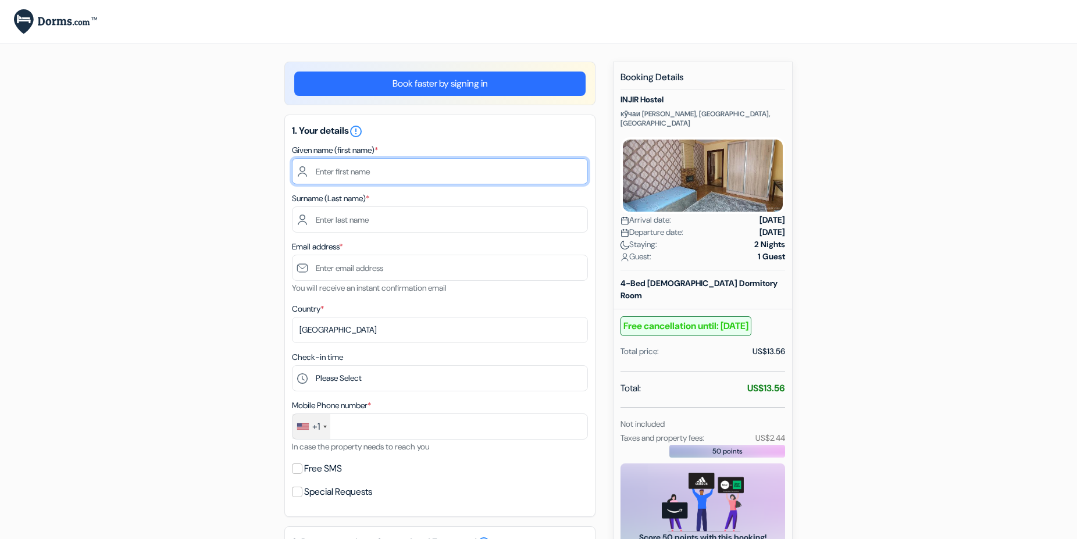
click at [399, 171] on input "text" at bounding box center [440, 171] width 296 height 26
click at [400, 171] on input "text" at bounding box center [440, 171] width 296 height 26
type input "[PERSON_NAME]"
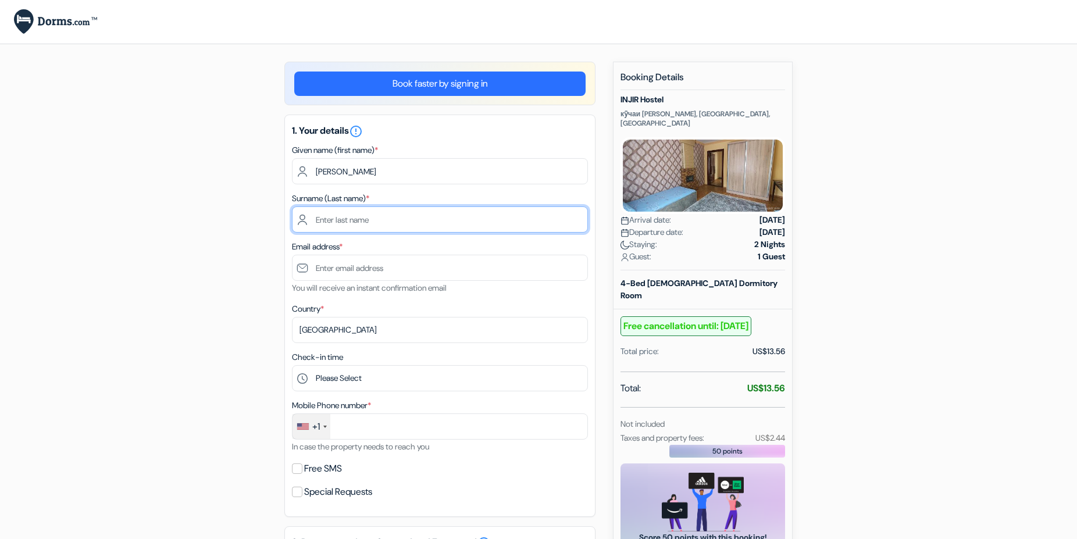
click at [404, 220] on input "text" at bounding box center [440, 219] width 296 height 26
click at [405, 220] on input "text" at bounding box center [440, 219] width 296 height 26
type input "Golbashirzadeh"
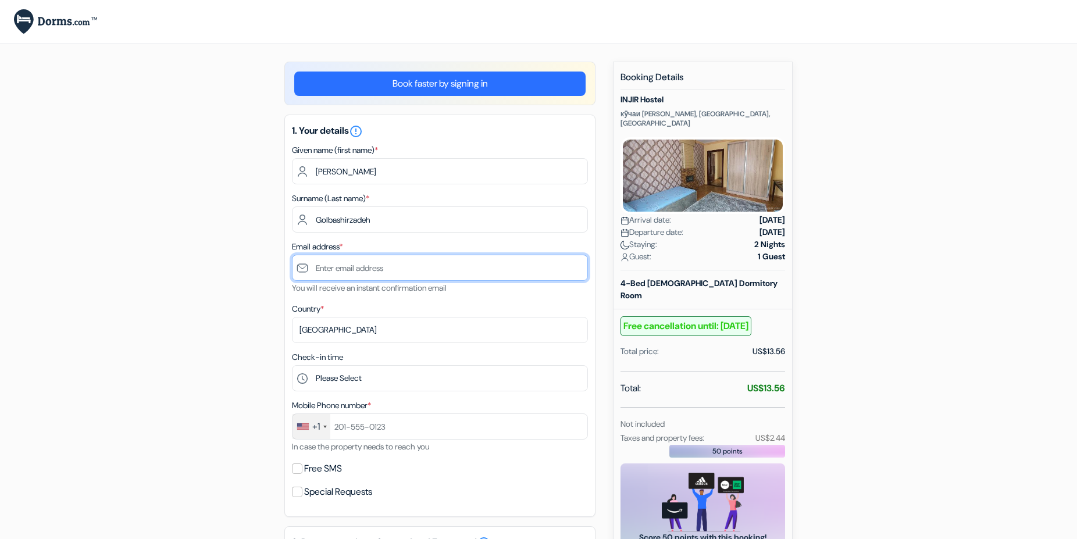
click at [410, 267] on input "text" at bounding box center [440, 268] width 296 height 26
type input "[EMAIL_ADDRESS][DOMAIN_NAME]"
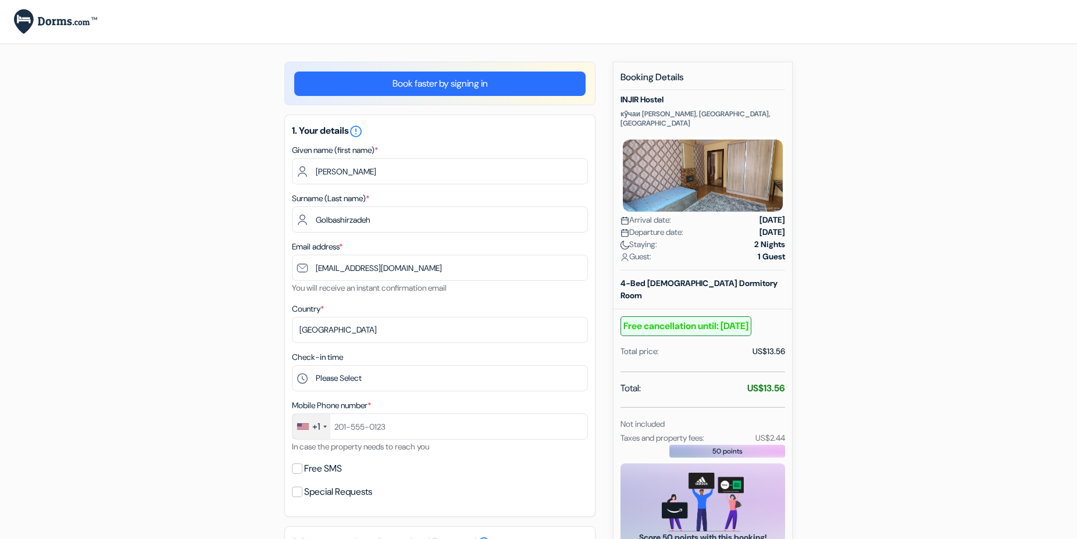
click at [939, 326] on form "Checkout add_box INJIR Hostel кӯчаи [PERSON_NAME], [GEOGRAPHIC_DATA], [GEOGRAPH…" at bounding box center [538, 465] width 1077 height 930
